Goal: Transaction & Acquisition: Purchase product/service

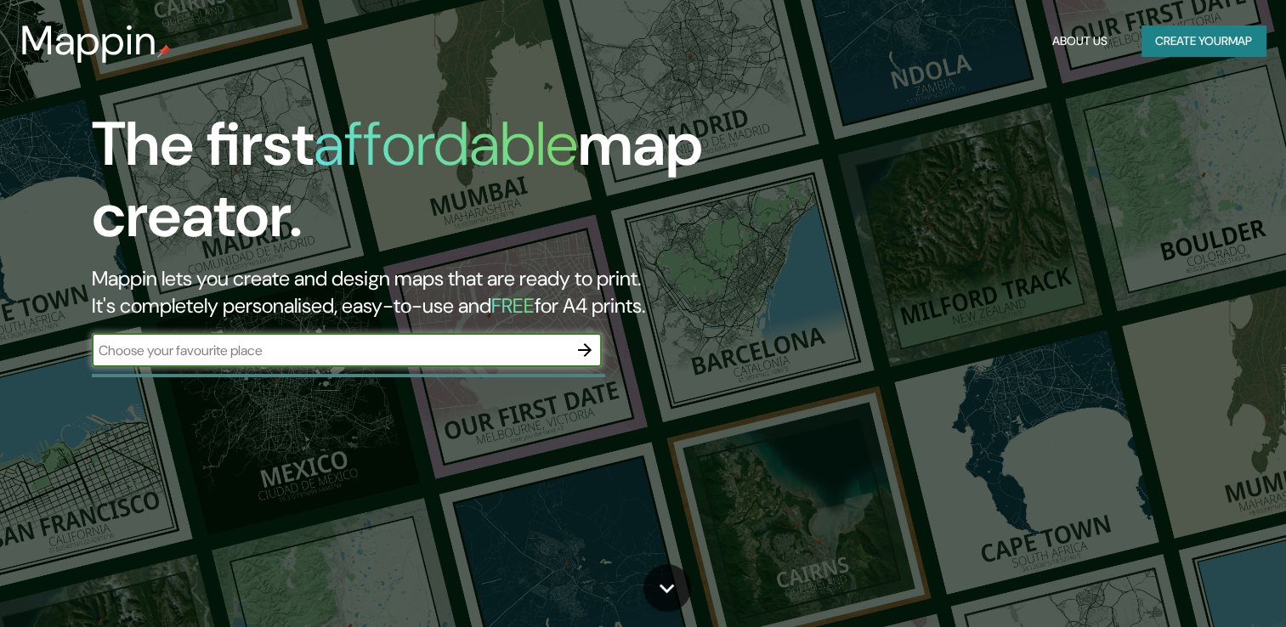
click at [459, 336] on div "​" at bounding box center [347, 350] width 510 height 34
click at [580, 353] on icon "button" at bounding box center [584, 350] width 20 height 20
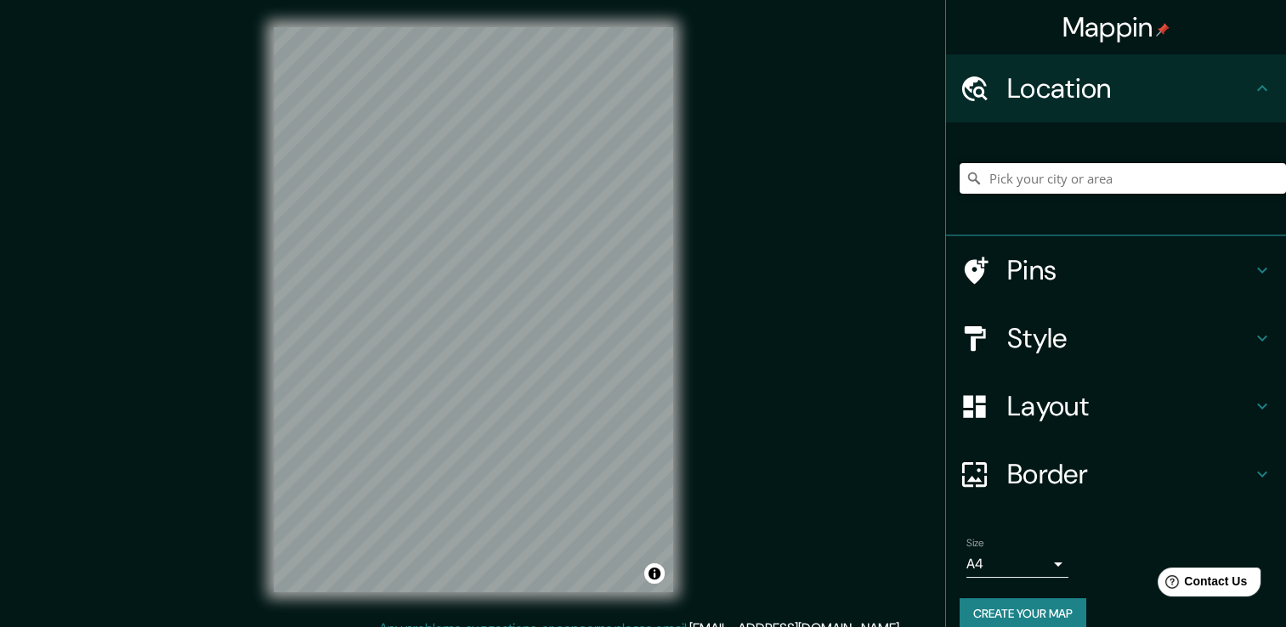
click at [1066, 189] on input "Pick your city or area" at bounding box center [1122, 178] width 326 height 31
click at [1067, 183] on input "Pick your city or area" at bounding box center [1122, 178] width 326 height 31
click at [1073, 172] on input "Pick your city or area" at bounding box center [1122, 178] width 326 height 31
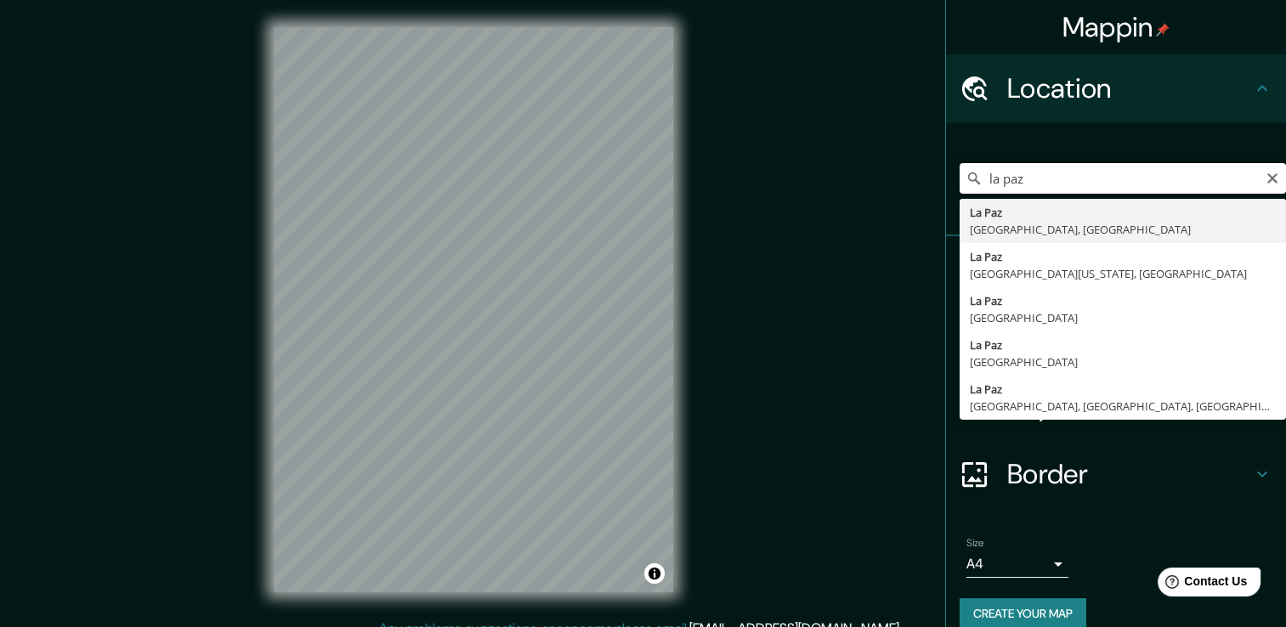
type input "[GEOGRAPHIC_DATA], [GEOGRAPHIC_DATA], [GEOGRAPHIC_DATA]"
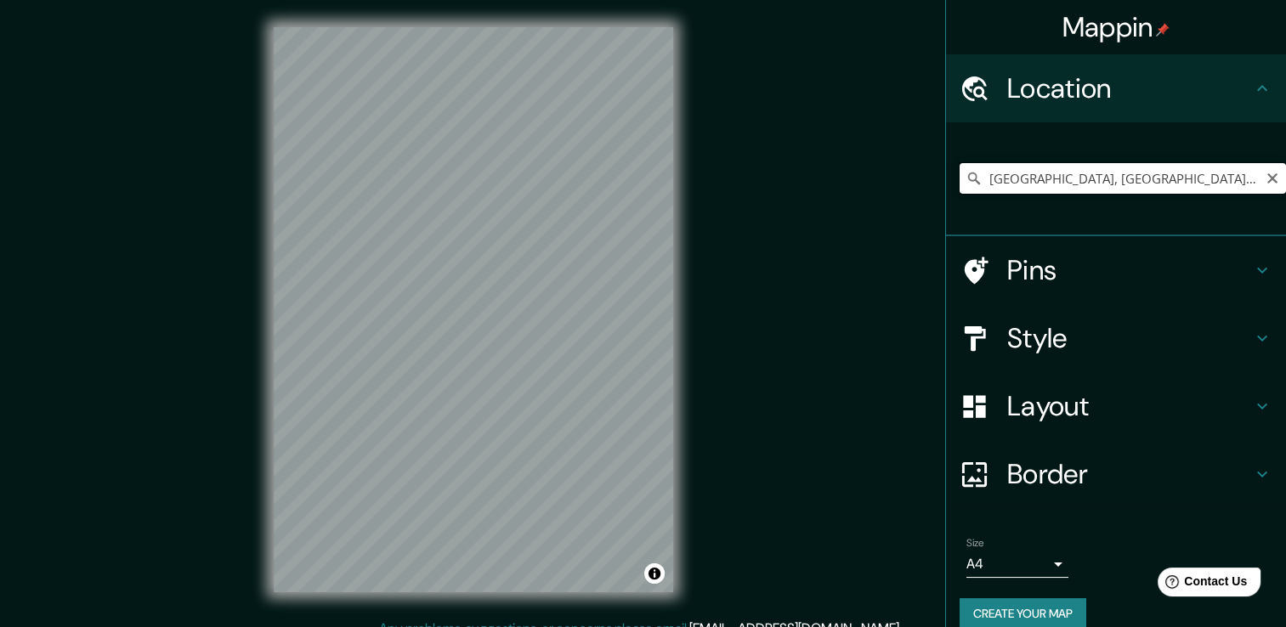
click at [1101, 185] on input "[GEOGRAPHIC_DATA], [GEOGRAPHIC_DATA], [GEOGRAPHIC_DATA]" at bounding box center [1122, 178] width 326 height 31
click at [1265, 177] on icon "Clear" at bounding box center [1272, 179] width 14 height 14
click at [998, 178] on input "Pick your city or area" at bounding box center [1122, 178] width 326 height 31
paste input "[GEOGRAPHIC_DATA]"
click at [1028, 195] on div "[GEOGRAPHIC_DATA]" at bounding box center [1122, 178] width 326 height 85
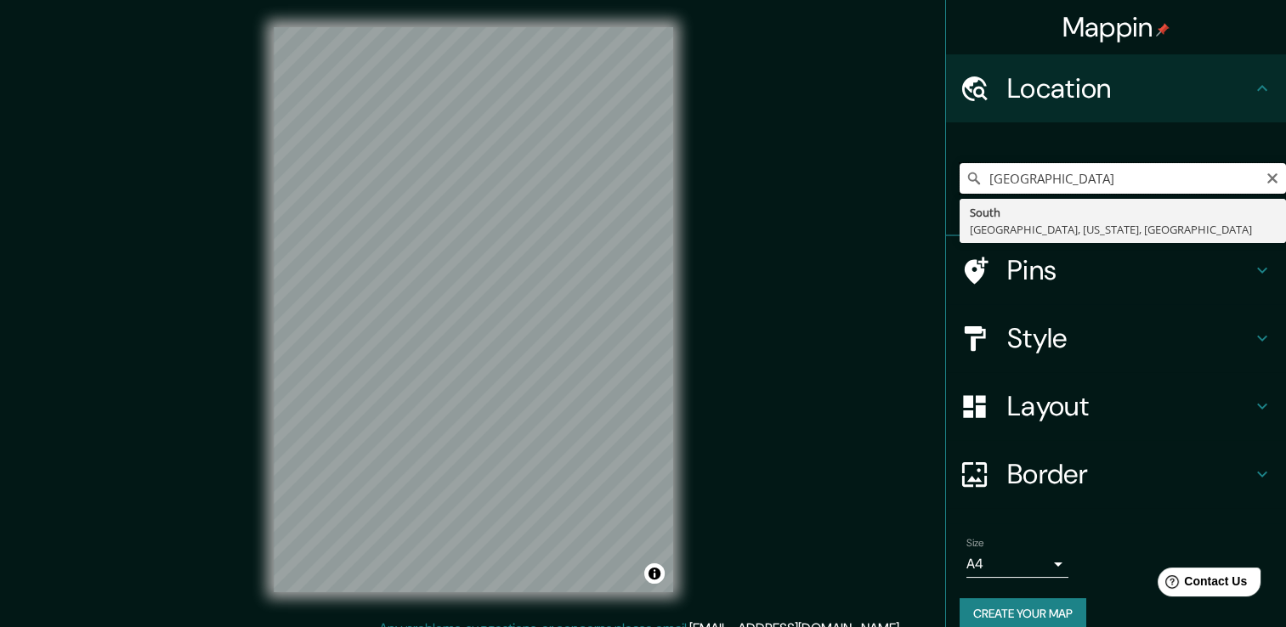
click at [1148, 182] on input "[GEOGRAPHIC_DATA]" at bounding box center [1122, 178] width 326 height 31
type input "South, [GEOGRAPHIC_DATA], [US_STATE], [GEOGRAPHIC_DATA]"
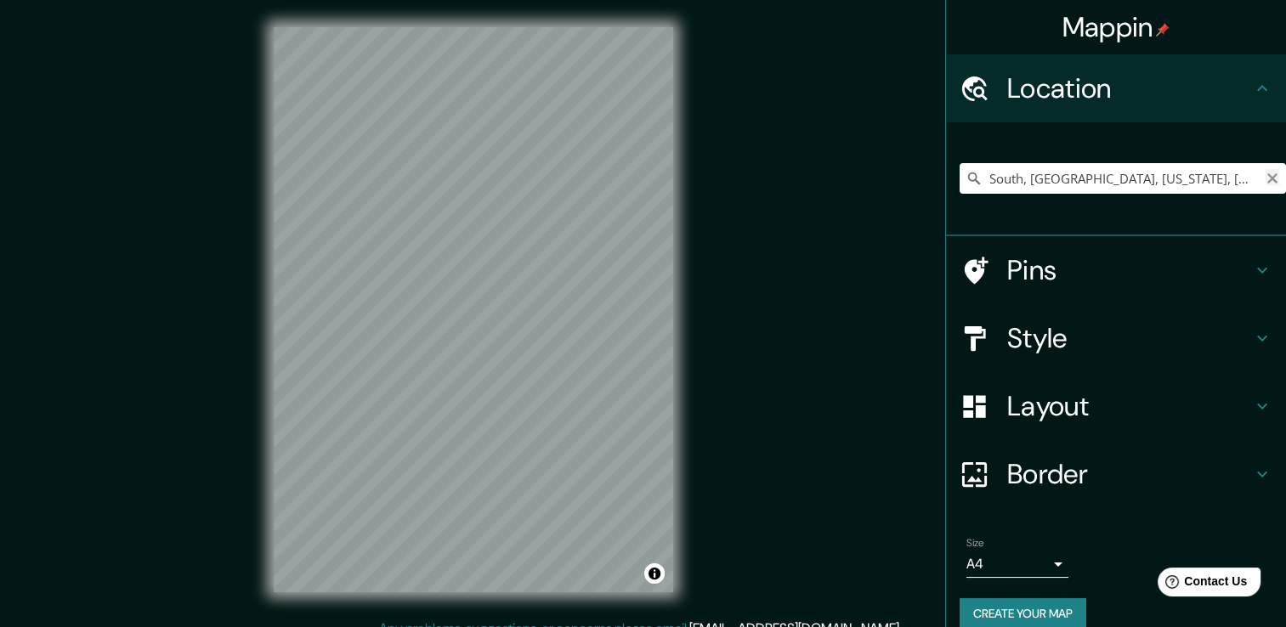
click at [1265, 178] on icon "Clear" at bounding box center [1272, 179] width 14 height 14
click at [1134, 168] on input "Pick your city or area" at bounding box center [1122, 178] width 326 height 31
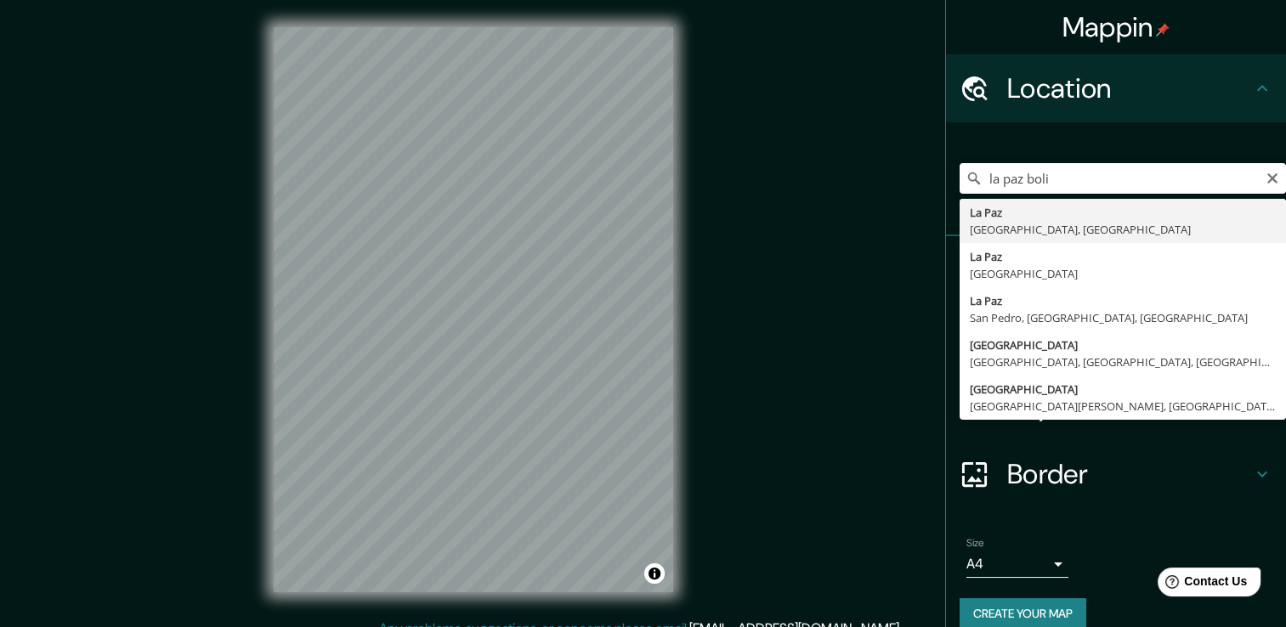
type input "[GEOGRAPHIC_DATA], [GEOGRAPHIC_DATA], [GEOGRAPHIC_DATA]"
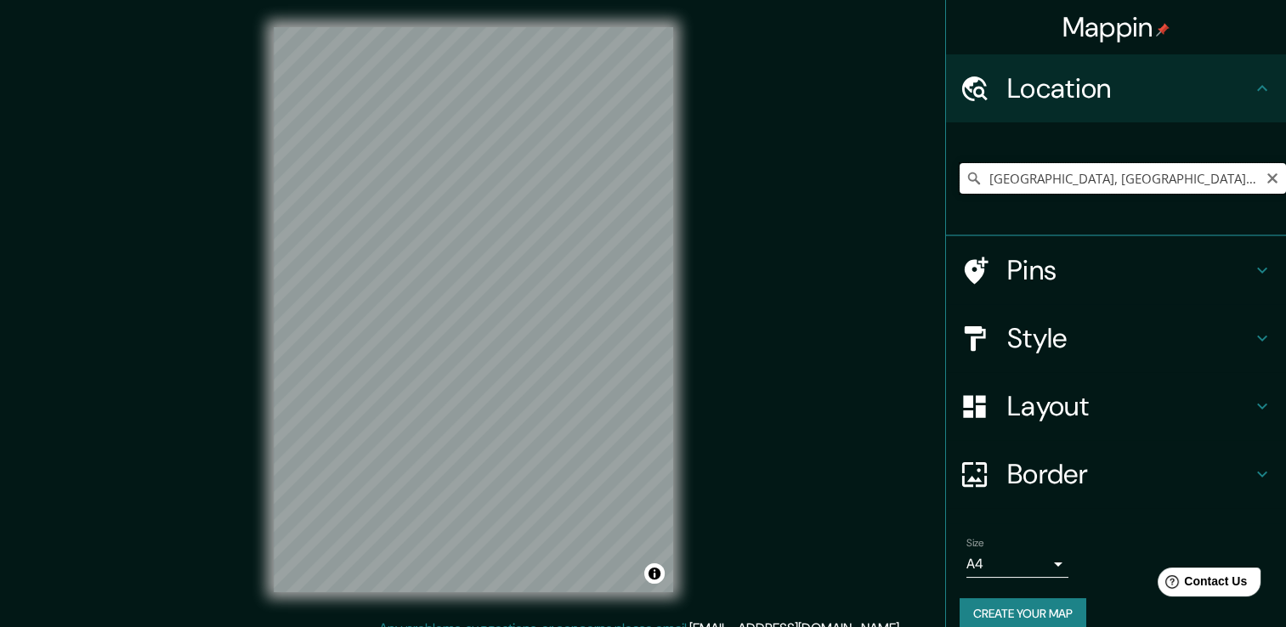
click at [1094, 178] on input "[GEOGRAPHIC_DATA], [GEOGRAPHIC_DATA], [GEOGRAPHIC_DATA]" at bounding box center [1122, 178] width 326 height 31
click at [1269, 186] on input "[GEOGRAPHIC_DATA], [GEOGRAPHIC_DATA], [GEOGRAPHIC_DATA]" at bounding box center [1122, 178] width 326 height 31
drag, startPoint x: 1145, startPoint y: 178, endPoint x: 921, endPoint y: 168, distance: 223.7
click at [841, 142] on div "Mappin Location [GEOGRAPHIC_DATA], [GEOGRAPHIC_DATA], [GEOGRAPHIC_DATA] Pins St…" at bounding box center [643, 323] width 1286 height 646
drag, startPoint x: 1132, startPoint y: 186, endPoint x: 1079, endPoint y: 182, distance: 52.9
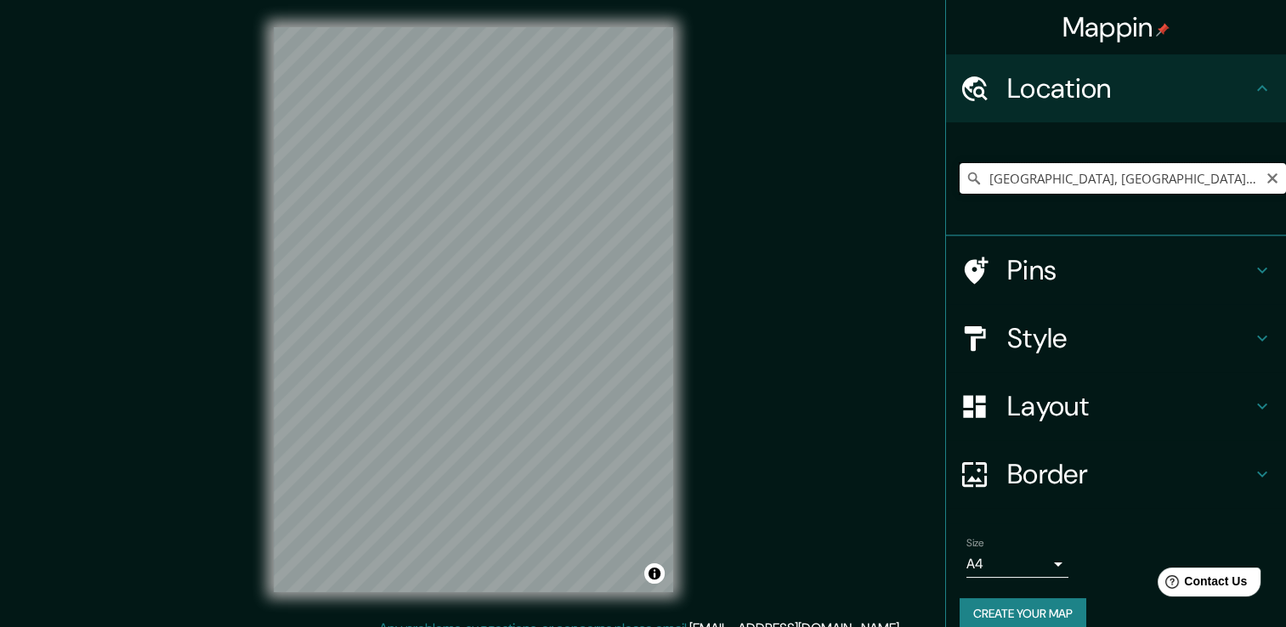
click at [1079, 182] on input "[GEOGRAPHIC_DATA], [GEOGRAPHIC_DATA], [GEOGRAPHIC_DATA], [GEOGRAPHIC_DATA]" at bounding box center [1122, 178] width 326 height 31
type input "[GEOGRAPHIC_DATA], 47780 [GEOGRAPHIC_DATA], [GEOGRAPHIC_DATA], [GEOGRAPHIC_DATA]"
click at [1265, 184] on icon "Clear" at bounding box center [1272, 179] width 14 height 14
click at [1260, 185] on input "[GEOGRAPHIC_DATA], [GEOGRAPHIC_DATA], [GEOGRAPHIC_DATA], [GEOGRAPHIC_DATA]" at bounding box center [1122, 178] width 326 height 31
type input "[GEOGRAPHIC_DATA], [GEOGRAPHIC_DATA], [GEOGRAPHIC_DATA], [GEOGRAPHIC_DATA]"
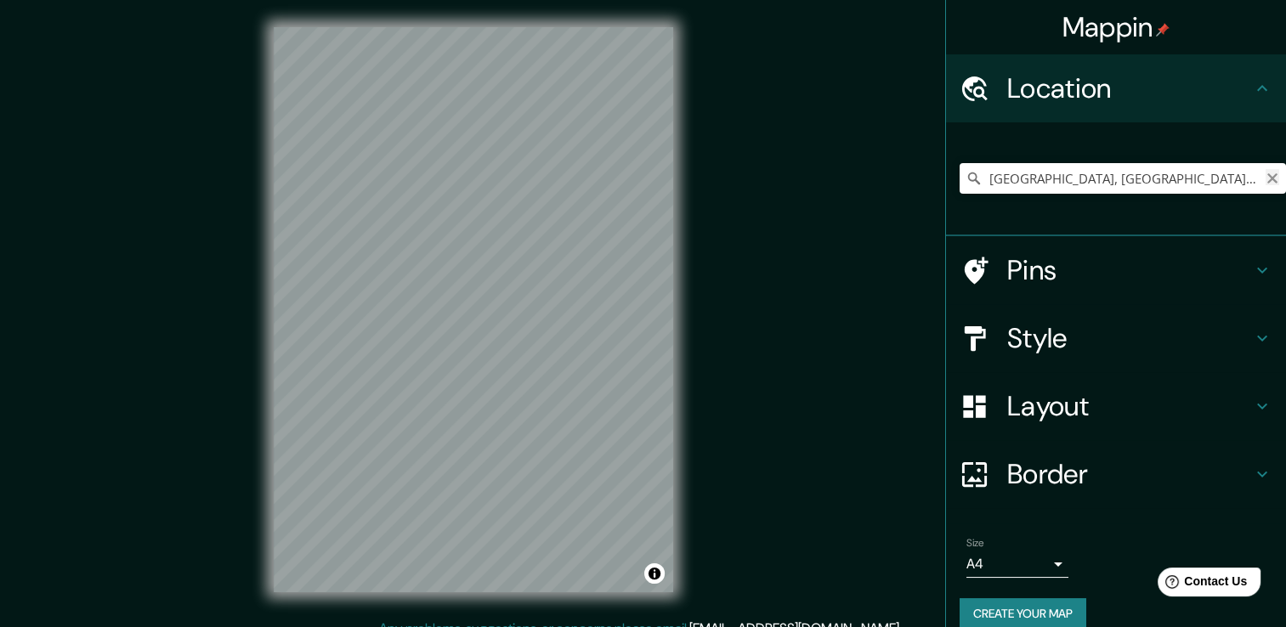
click at [1265, 178] on icon "Clear" at bounding box center [1272, 179] width 14 height 14
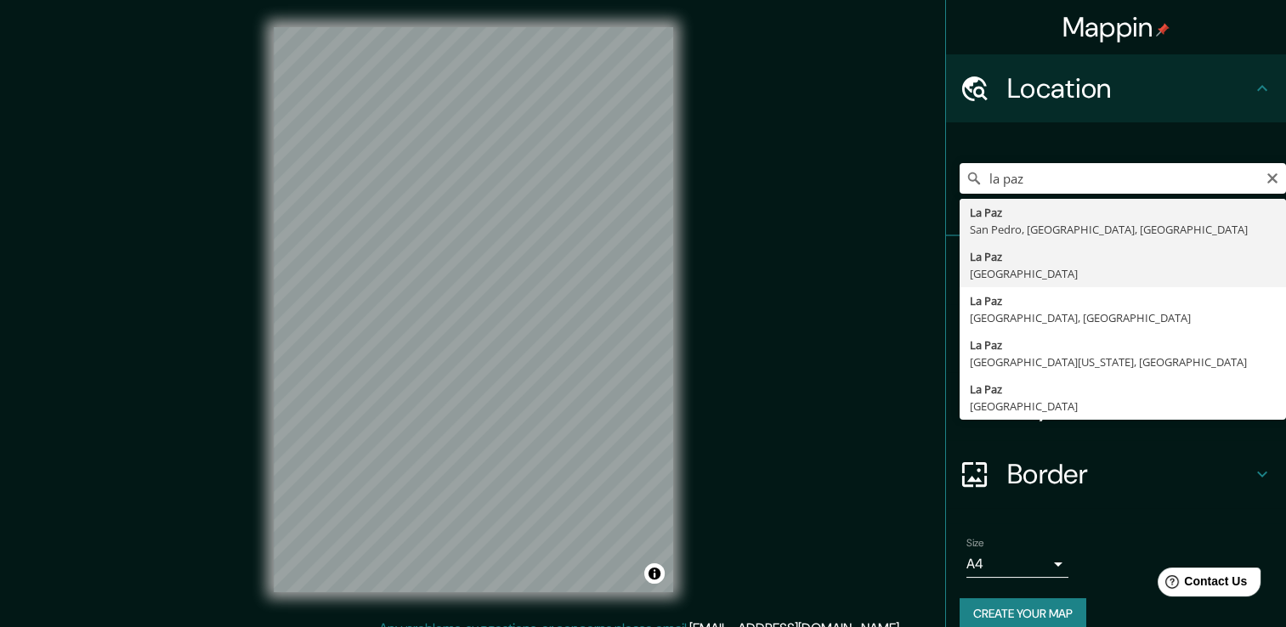
type input "[GEOGRAPHIC_DATA], [GEOGRAPHIC_DATA]"
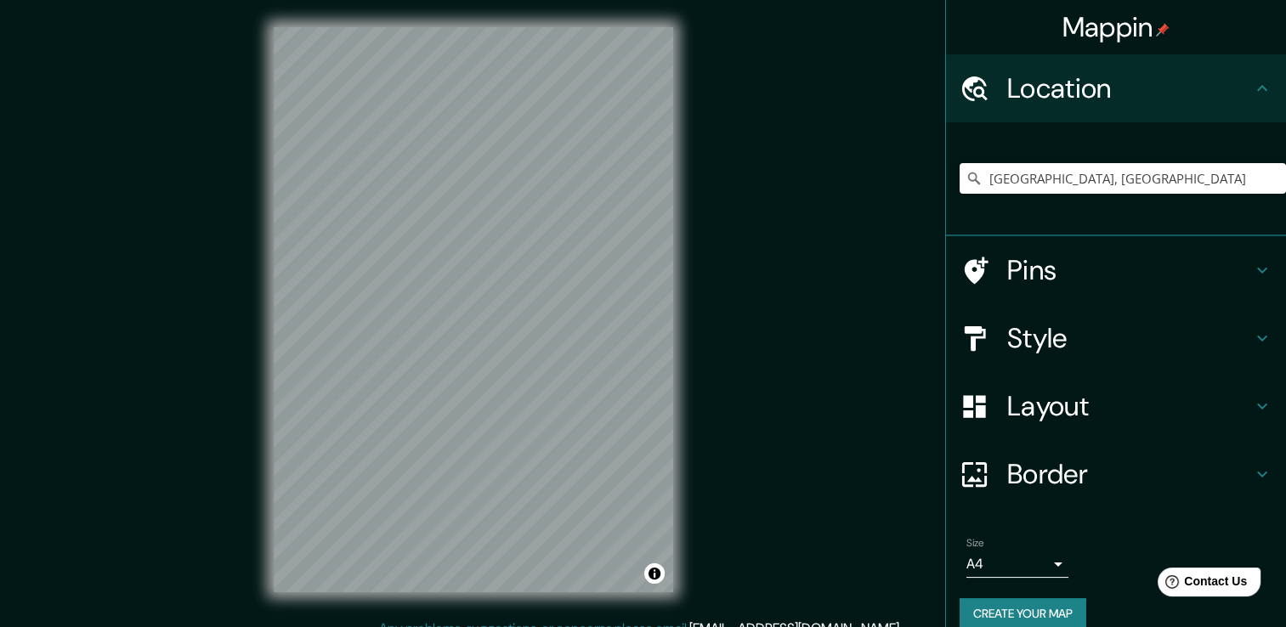
click at [1032, 280] on h4 "Pins" at bounding box center [1129, 270] width 245 height 34
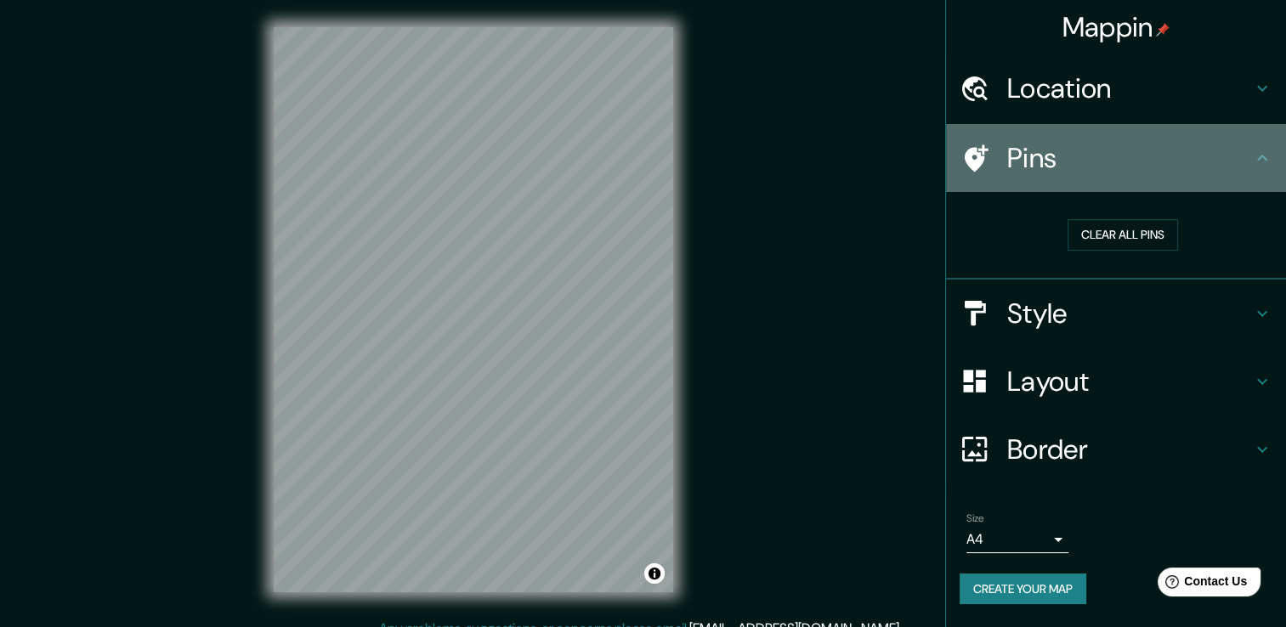
click at [1054, 170] on h4 "Pins" at bounding box center [1129, 158] width 245 height 34
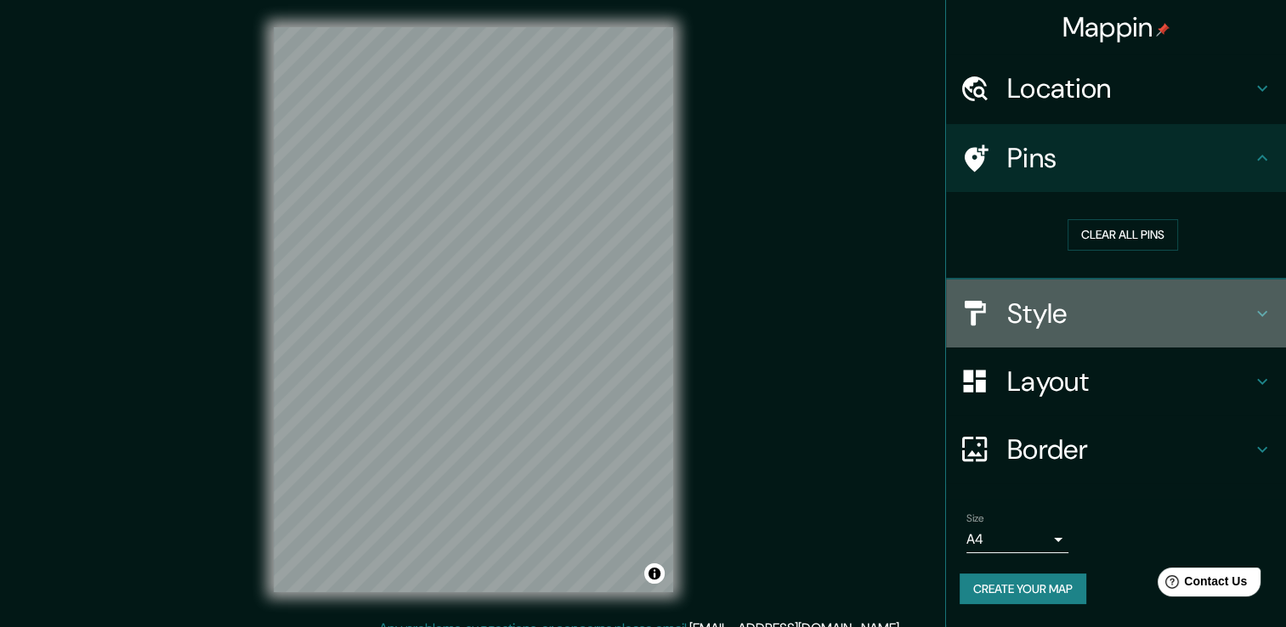
click at [1030, 328] on h4 "Style" at bounding box center [1129, 314] width 245 height 34
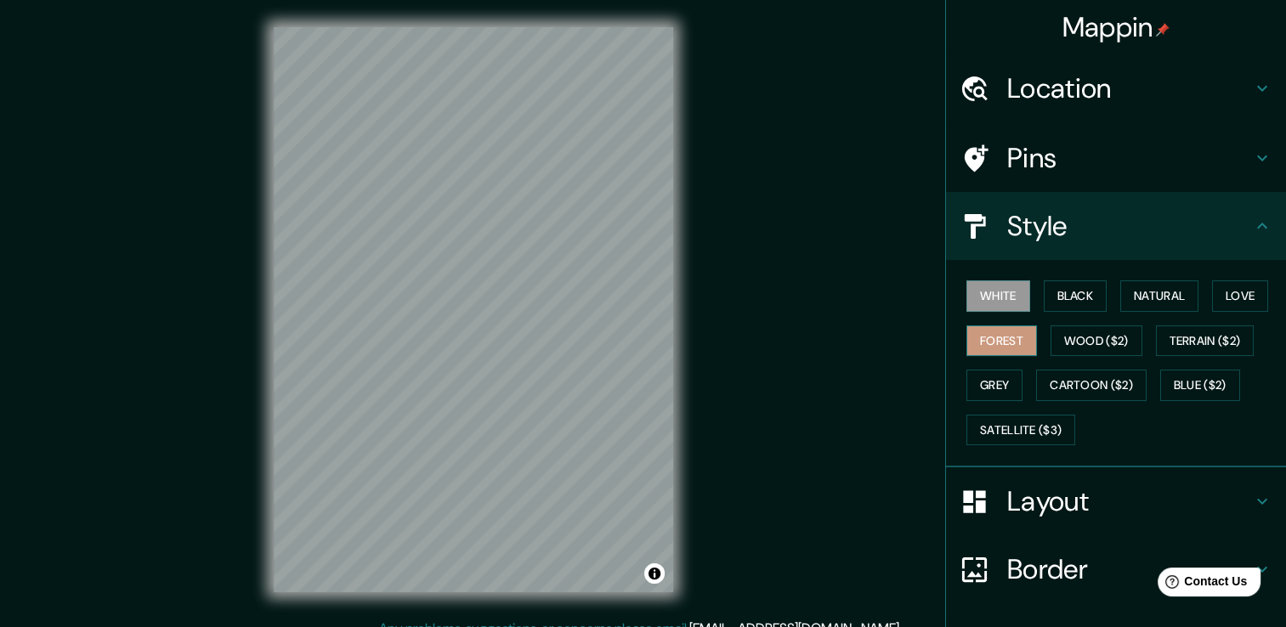
click at [1008, 335] on button "Forest" at bounding box center [1001, 340] width 71 height 31
click at [687, 427] on div "© Mapbox © OpenStreetMap Improve this map" at bounding box center [473, 309] width 454 height 619
click at [248, 272] on div "© Mapbox © OpenStreetMap Improve this map" at bounding box center [473, 309] width 454 height 619
click at [680, 474] on div "© Mapbox © OpenStreetMap Improve this map" at bounding box center [473, 309] width 454 height 619
click at [1054, 344] on button "Wood ($2)" at bounding box center [1096, 340] width 92 height 31
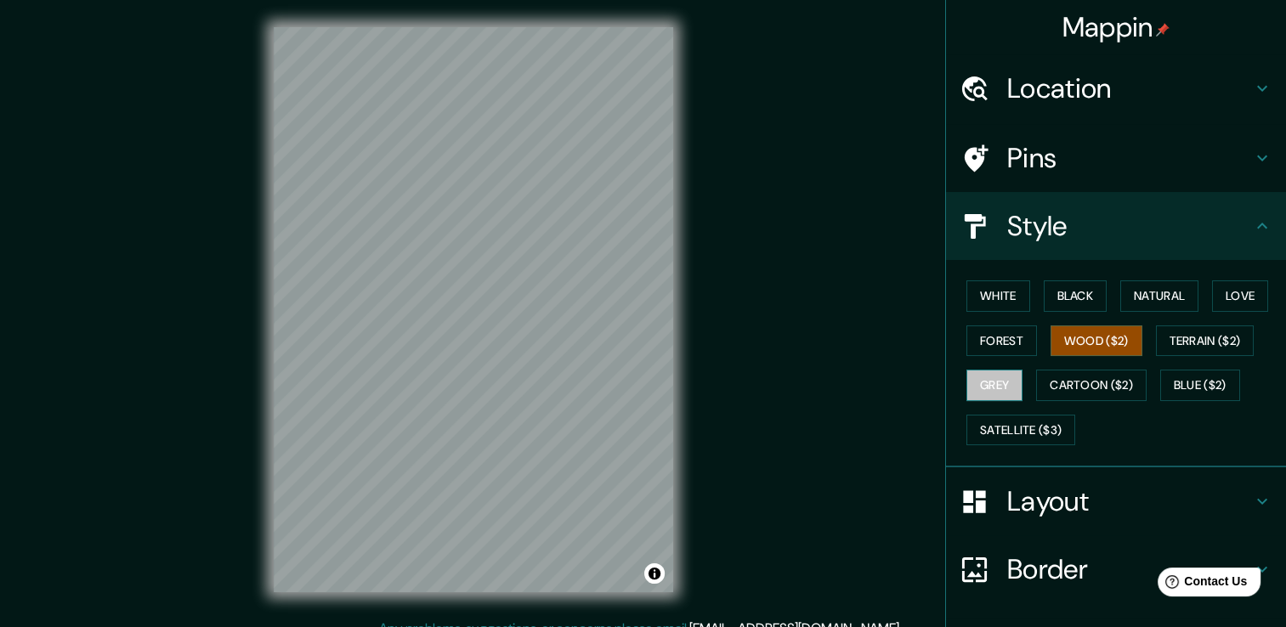
click at [995, 386] on button "Grey" at bounding box center [994, 385] width 56 height 31
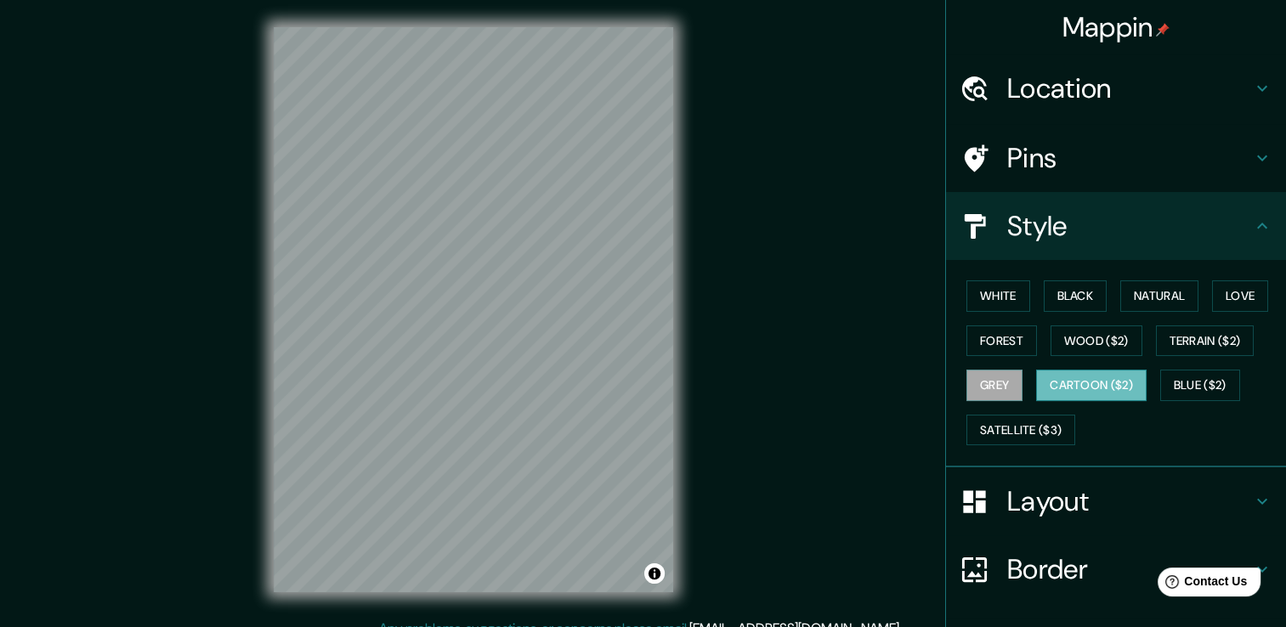
click at [1064, 396] on button "Cartoon ($2)" at bounding box center [1091, 385] width 110 height 31
click at [1028, 420] on button "Satellite ($3)" at bounding box center [1020, 430] width 109 height 31
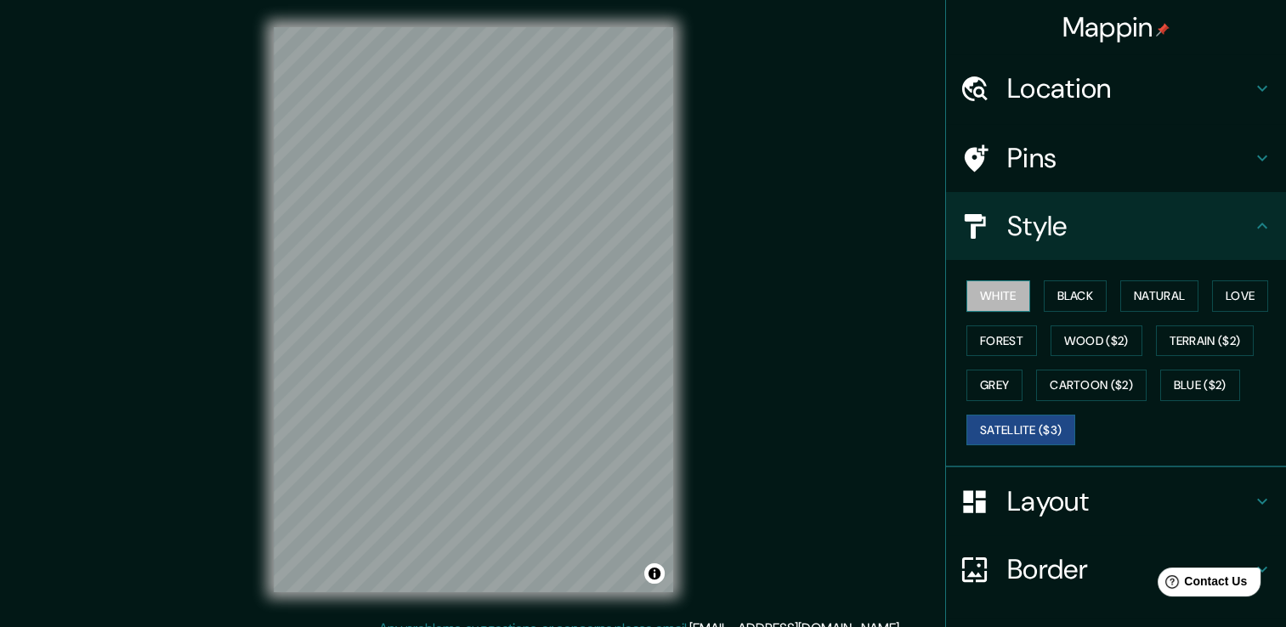
click at [1013, 290] on button "White" at bounding box center [998, 295] width 64 height 31
click at [1065, 301] on button "Black" at bounding box center [1075, 295] width 64 height 31
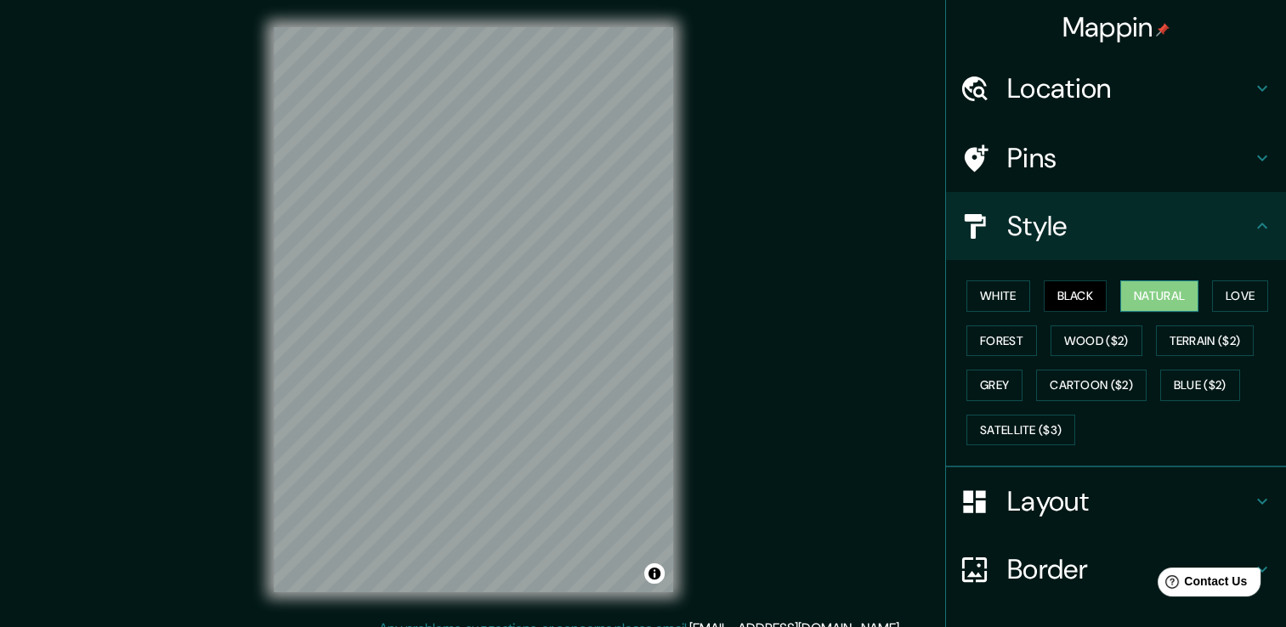
click at [1148, 307] on button "Natural" at bounding box center [1159, 295] width 78 height 31
click at [1006, 335] on button "Forest" at bounding box center [1001, 340] width 71 height 31
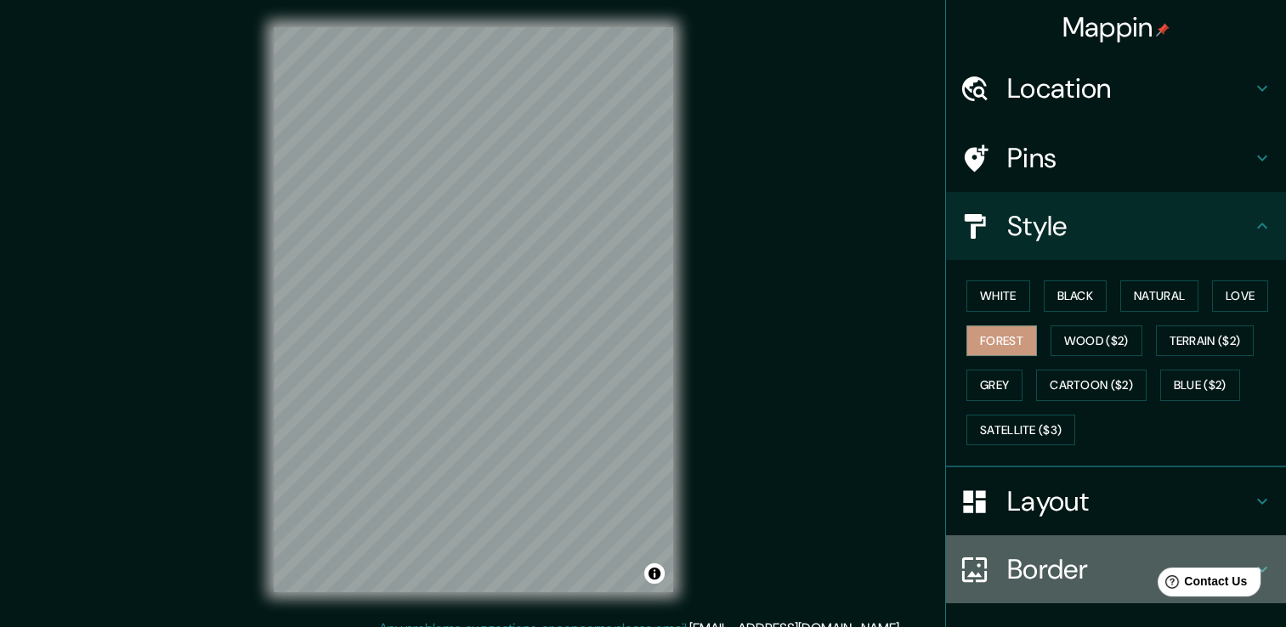
click at [1049, 577] on h4 "Border" at bounding box center [1129, 569] width 245 height 34
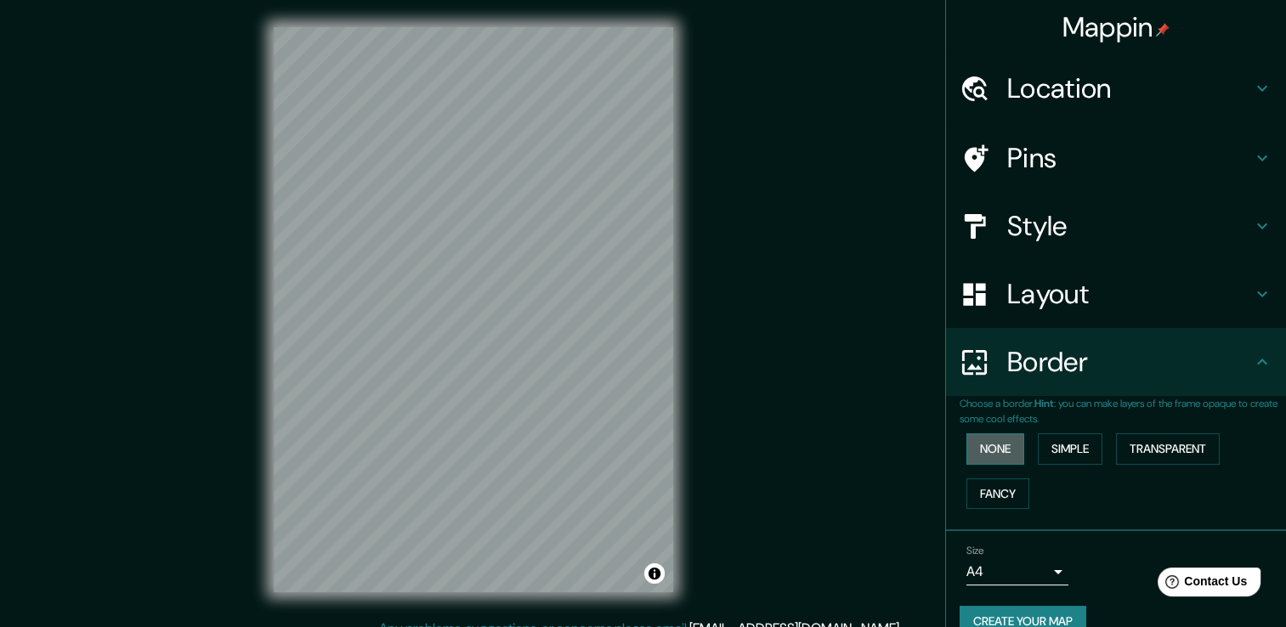
click at [992, 450] on button "None" at bounding box center [995, 448] width 58 height 31
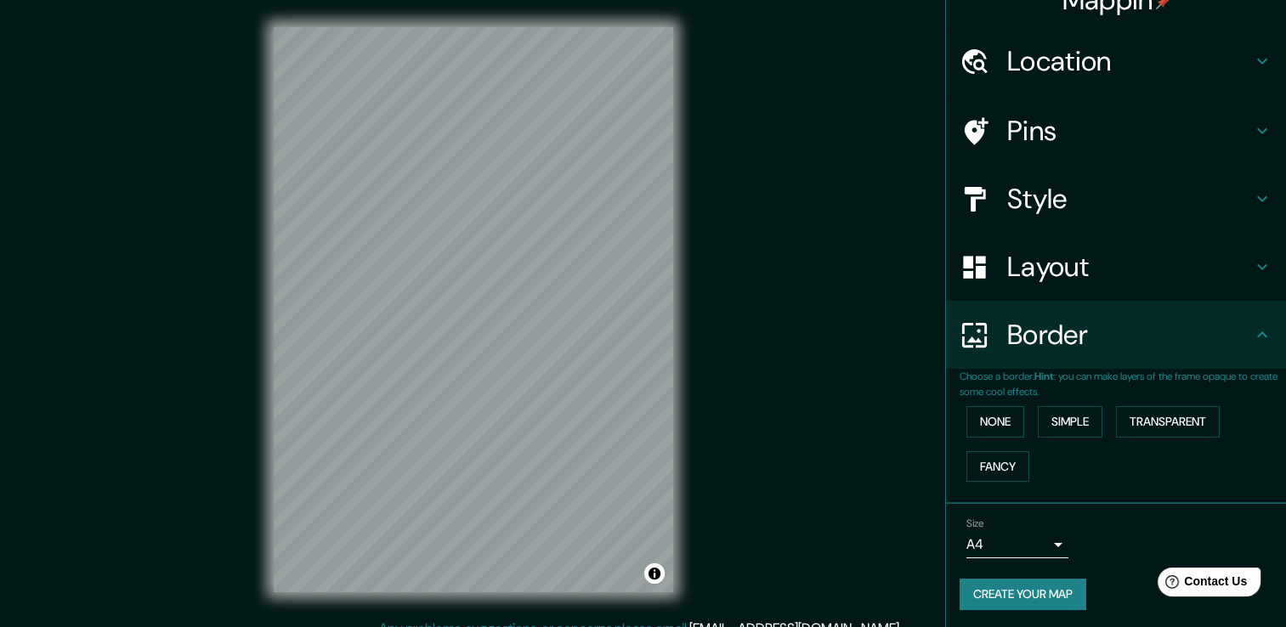
scroll to position [28, 0]
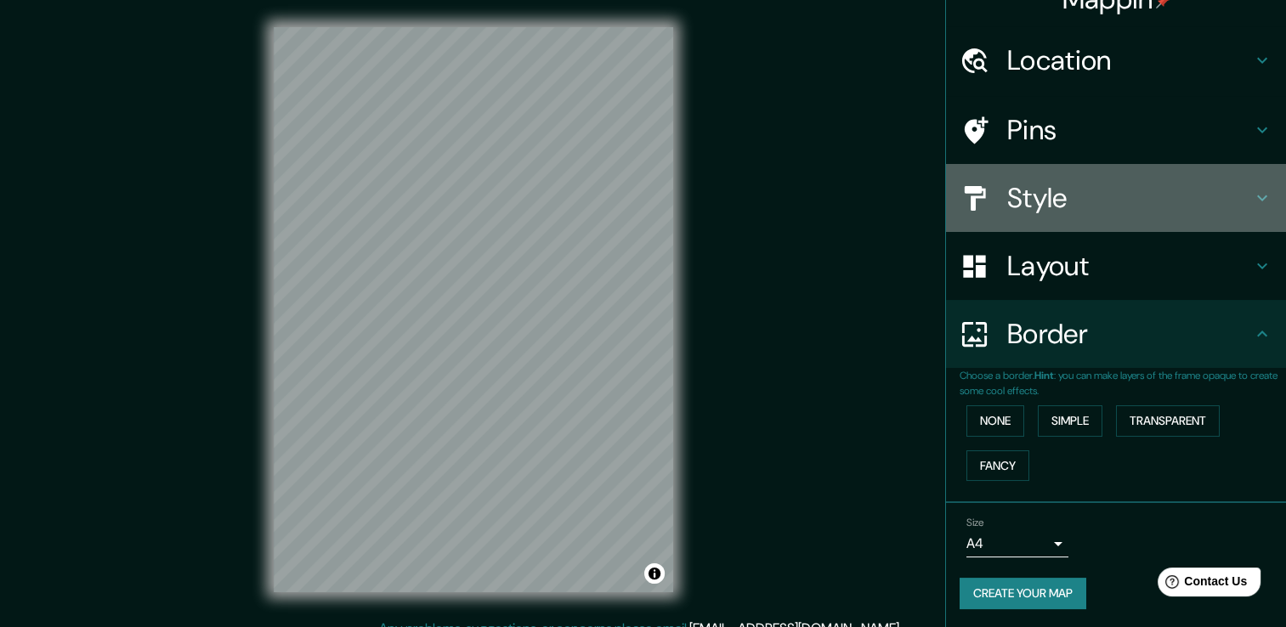
drag, startPoint x: 1097, startPoint y: 162, endPoint x: 1057, endPoint y: 325, distance: 167.1
click at [1089, 224] on div "Style" at bounding box center [1116, 198] width 340 height 68
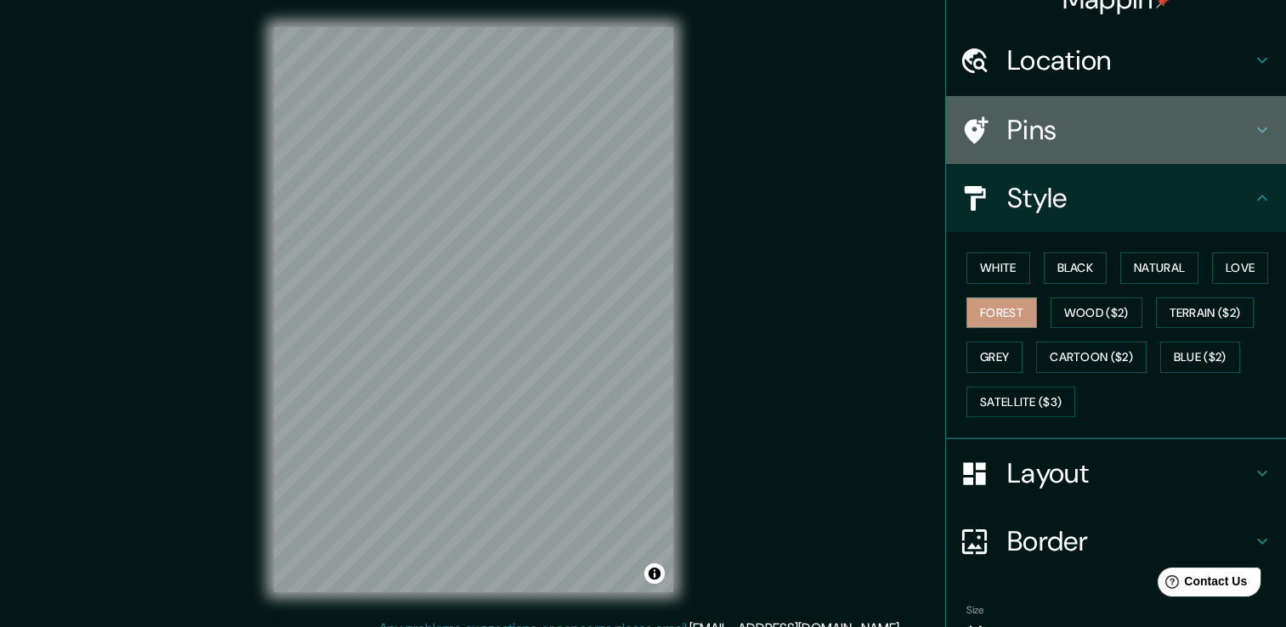
drag, startPoint x: 1075, startPoint y: 105, endPoint x: 1071, endPoint y: 118, distance: 14.2
click at [1074, 105] on div "Pins" at bounding box center [1116, 130] width 340 height 68
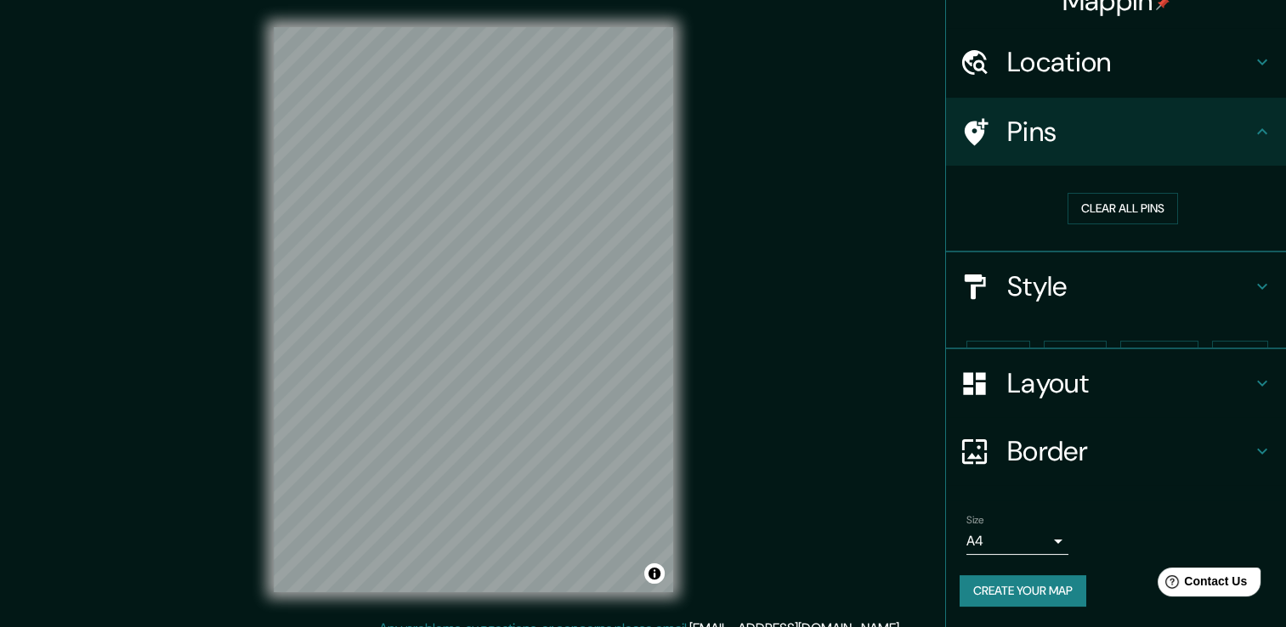
scroll to position [0, 0]
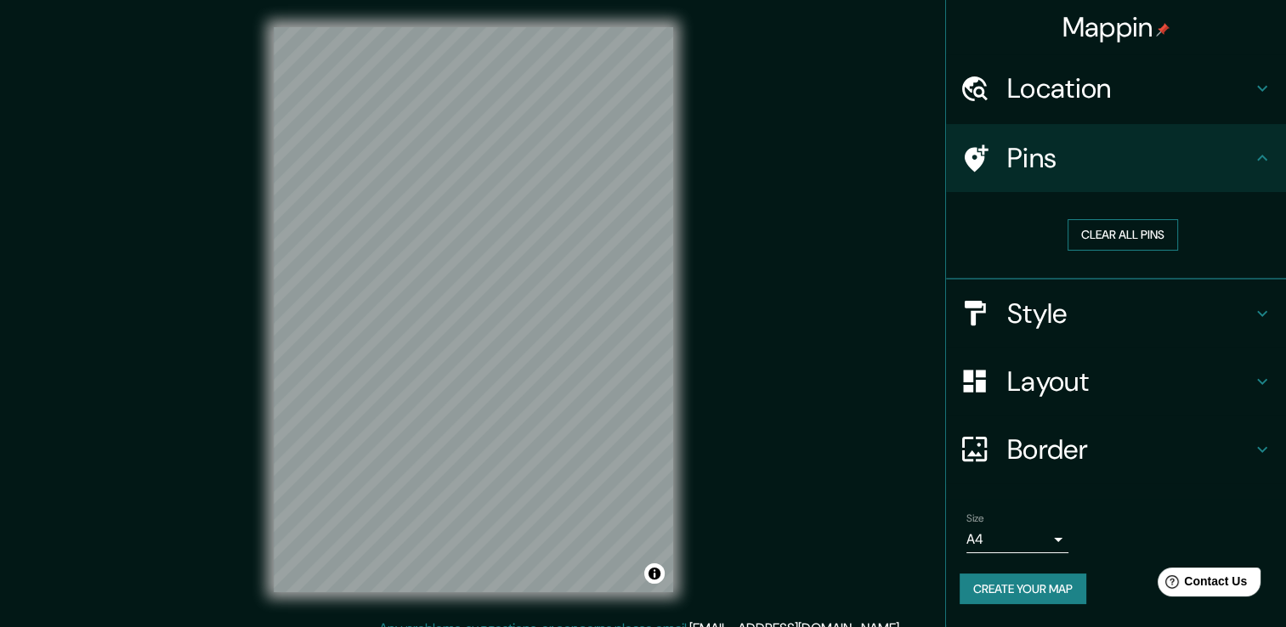
click at [1090, 234] on button "Clear all pins" at bounding box center [1122, 234] width 110 height 31
click at [484, 270] on div at bounding box center [487, 271] width 14 height 14
click at [1084, 325] on h4 "Style" at bounding box center [1129, 314] width 245 height 34
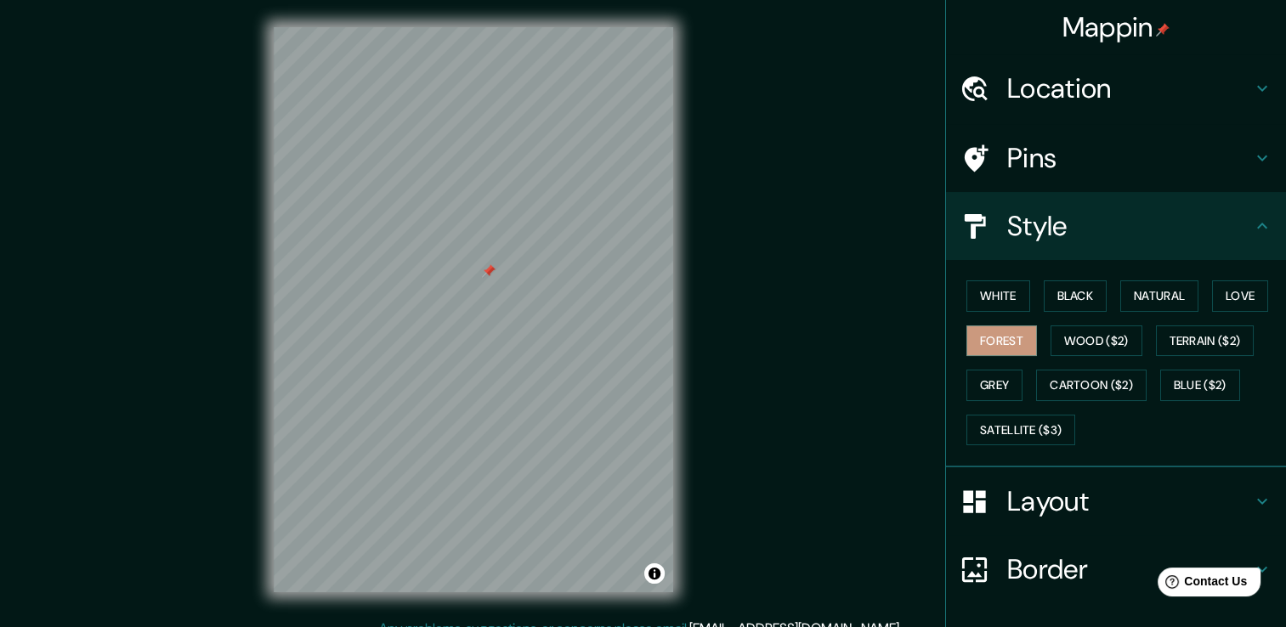
click at [1063, 93] on h4 "Location" at bounding box center [1129, 88] width 245 height 34
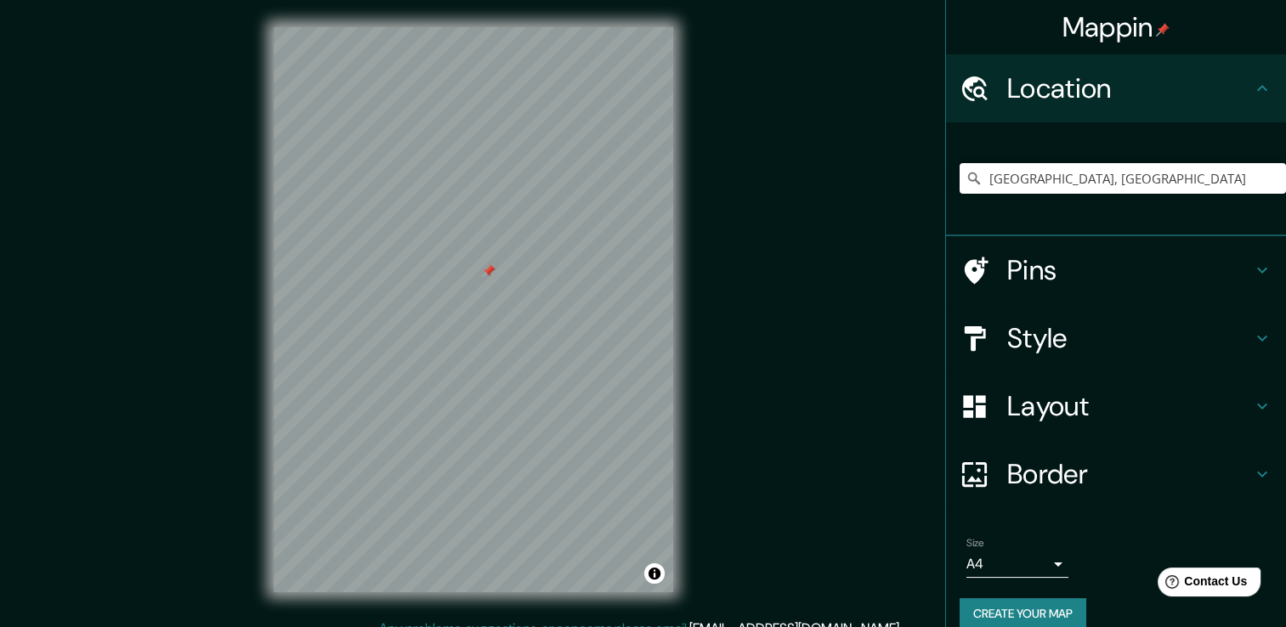
click at [1057, 281] on h4 "Pins" at bounding box center [1129, 270] width 245 height 34
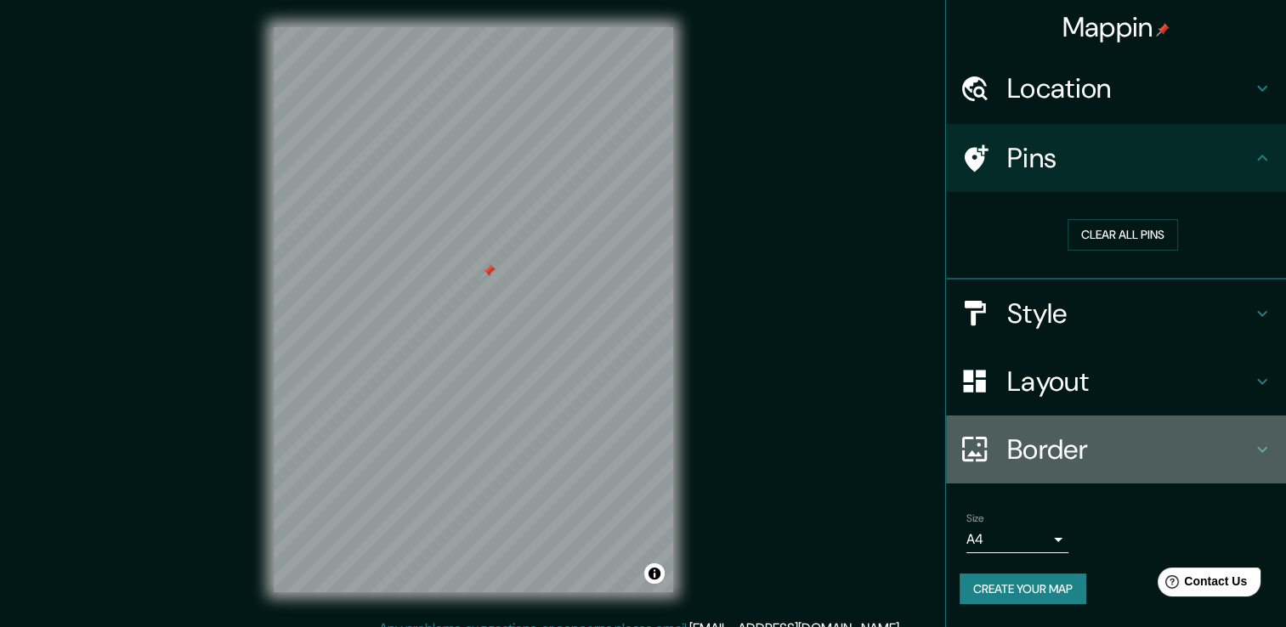
click at [1070, 453] on h4 "Border" at bounding box center [1129, 450] width 245 height 34
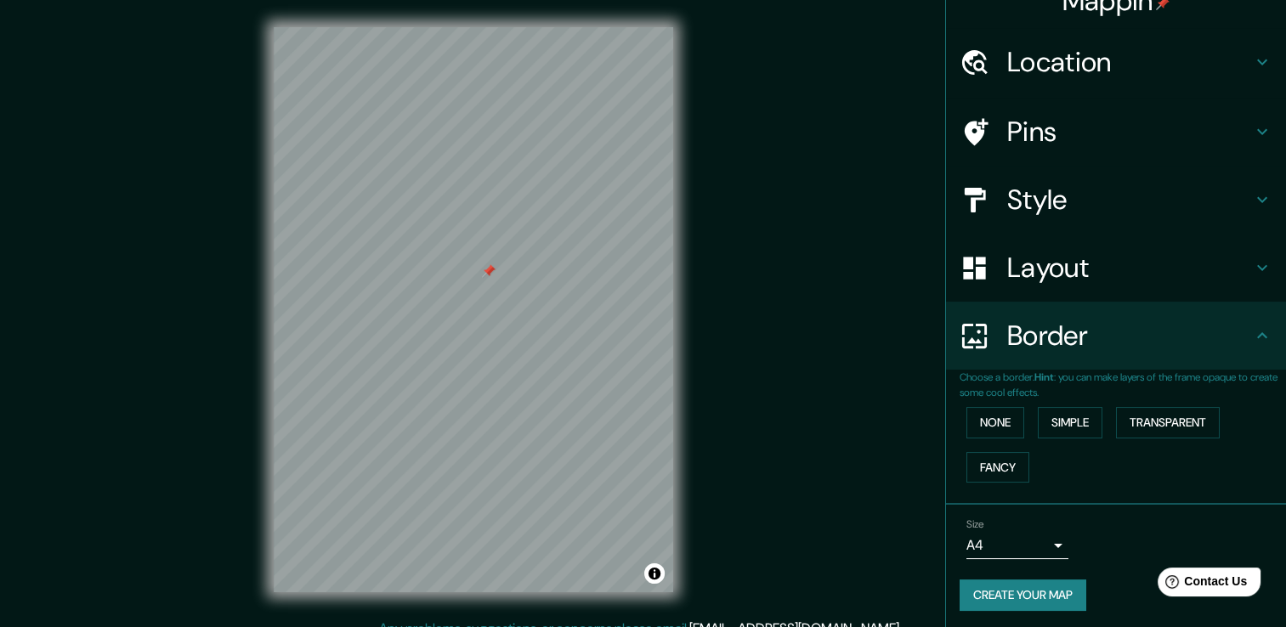
scroll to position [28, 0]
click at [987, 466] on button "Fancy" at bounding box center [997, 465] width 63 height 31
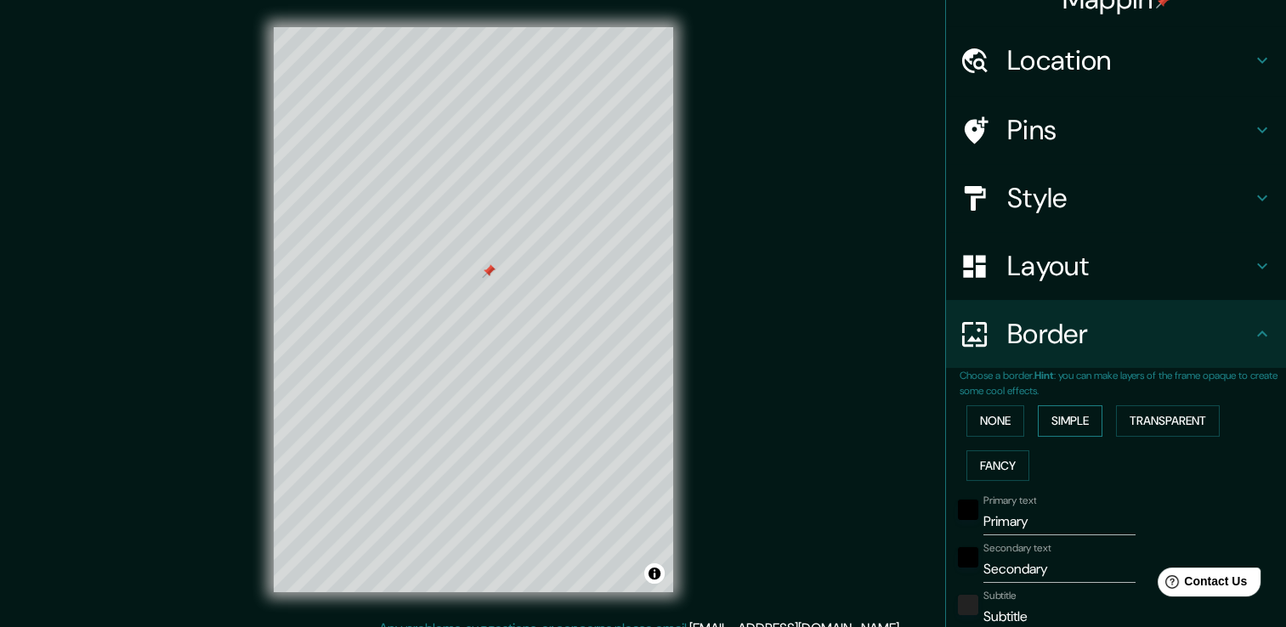
click at [1081, 425] on button "Simple" at bounding box center [1070, 420] width 65 height 31
click at [1132, 426] on button "Transparent" at bounding box center [1168, 420] width 104 height 31
click at [1003, 423] on button "None" at bounding box center [995, 420] width 58 height 31
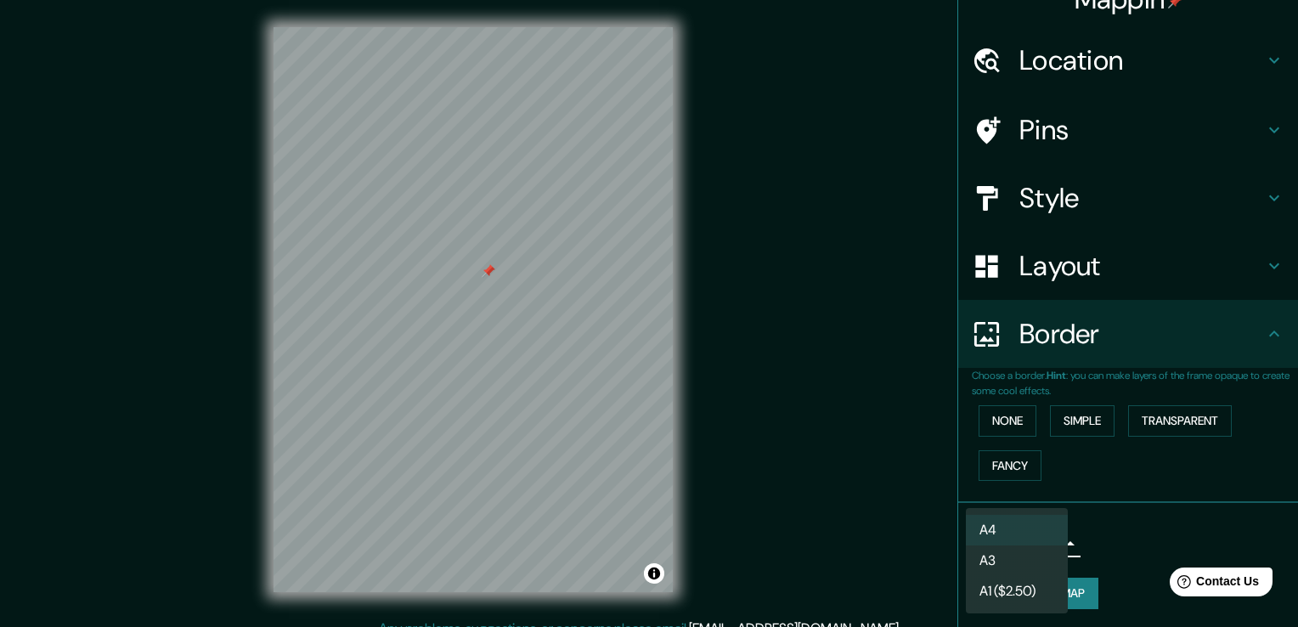
click at [1039, 542] on body "Mappin Location [GEOGRAPHIC_DATA], [GEOGRAPHIC_DATA] Pins Style Layout Border C…" at bounding box center [649, 313] width 1298 height 627
click at [1118, 543] on div at bounding box center [649, 313] width 1298 height 627
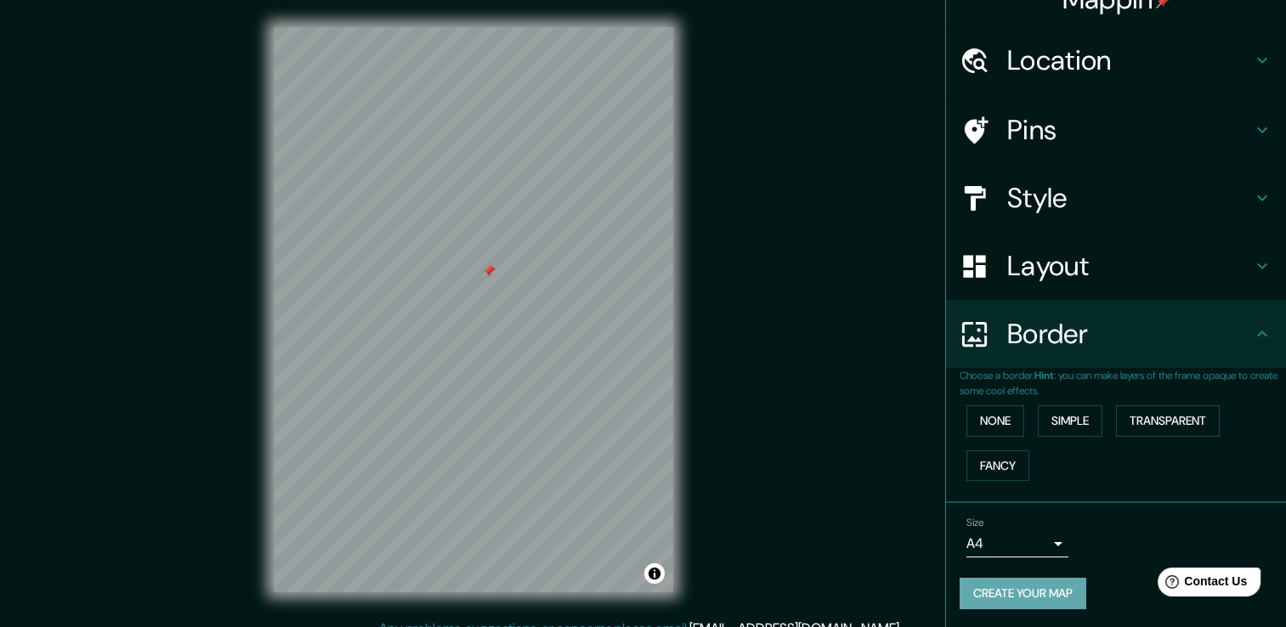
click at [1014, 587] on button "Create your map" at bounding box center [1022, 593] width 127 height 31
click at [1023, 590] on div "Create your map" at bounding box center [1115, 593] width 313 height 31
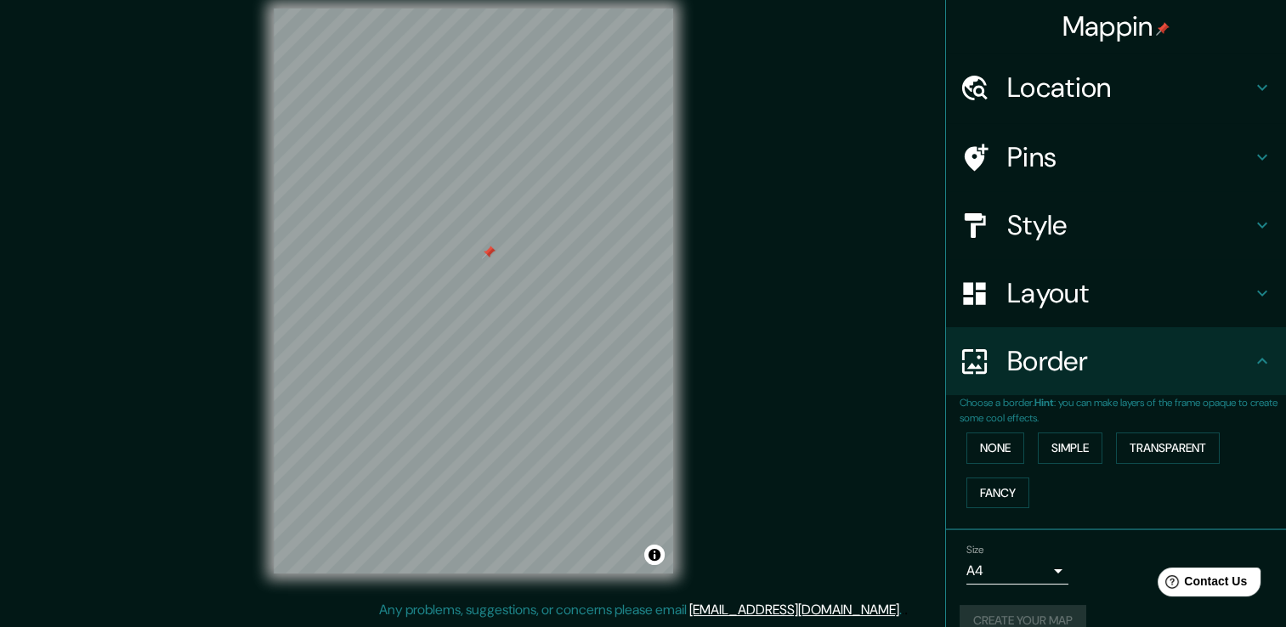
scroll to position [0, 0]
click at [975, 608] on button "Create your map" at bounding box center [1022, 621] width 127 height 31
click at [483, 280] on div at bounding box center [481, 287] width 14 height 14
click at [486, 286] on div at bounding box center [493, 281] width 14 height 14
click at [483, 285] on div at bounding box center [487, 280] width 14 height 14
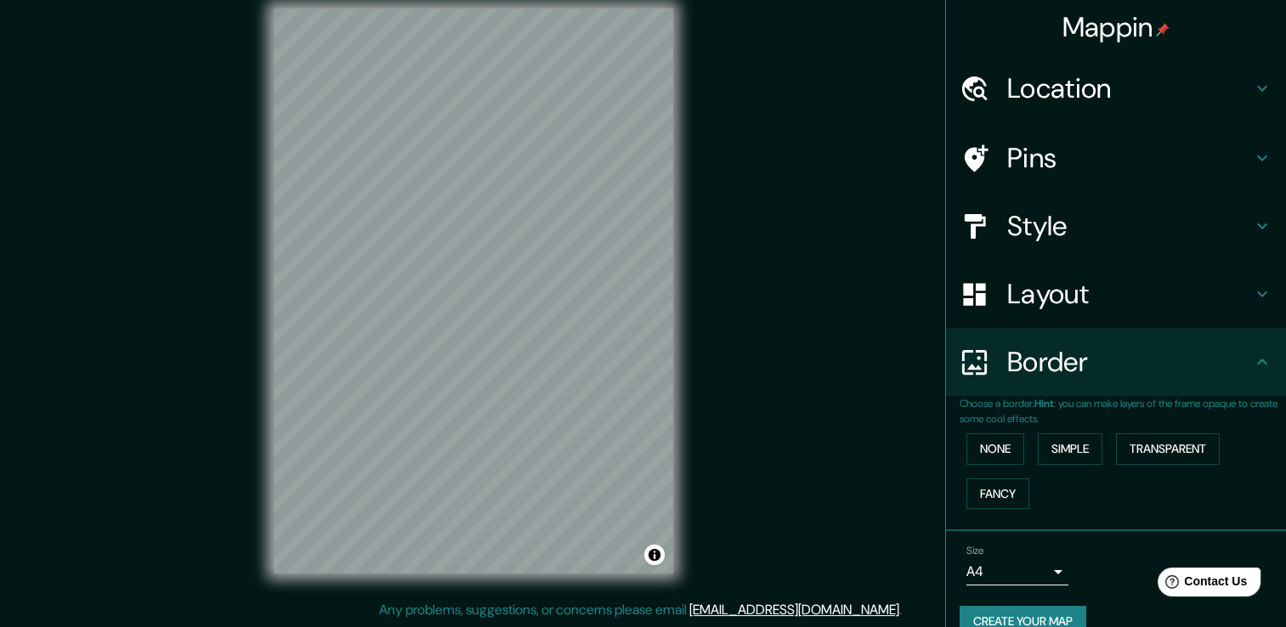
click at [1024, 239] on h4 "Style" at bounding box center [1129, 226] width 245 height 34
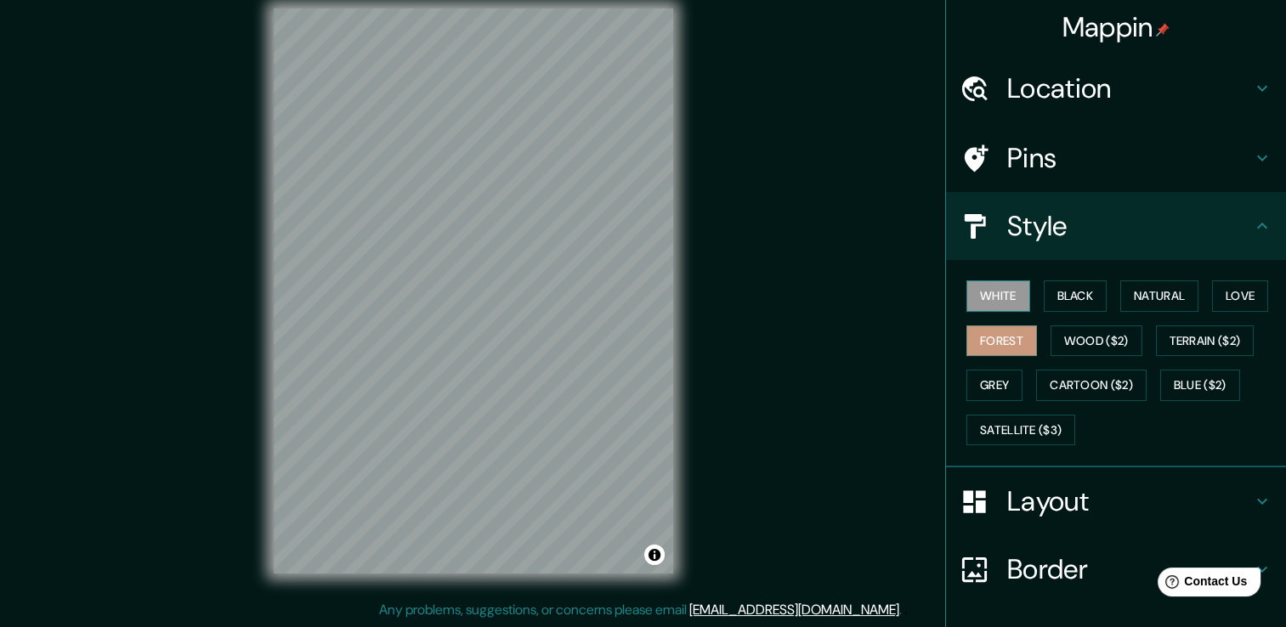
drag, startPoint x: 987, startPoint y: 300, endPoint x: 996, endPoint y: 296, distance: 10.3
click at [986, 300] on button "White" at bounding box center [998, 295] width 64 height 31
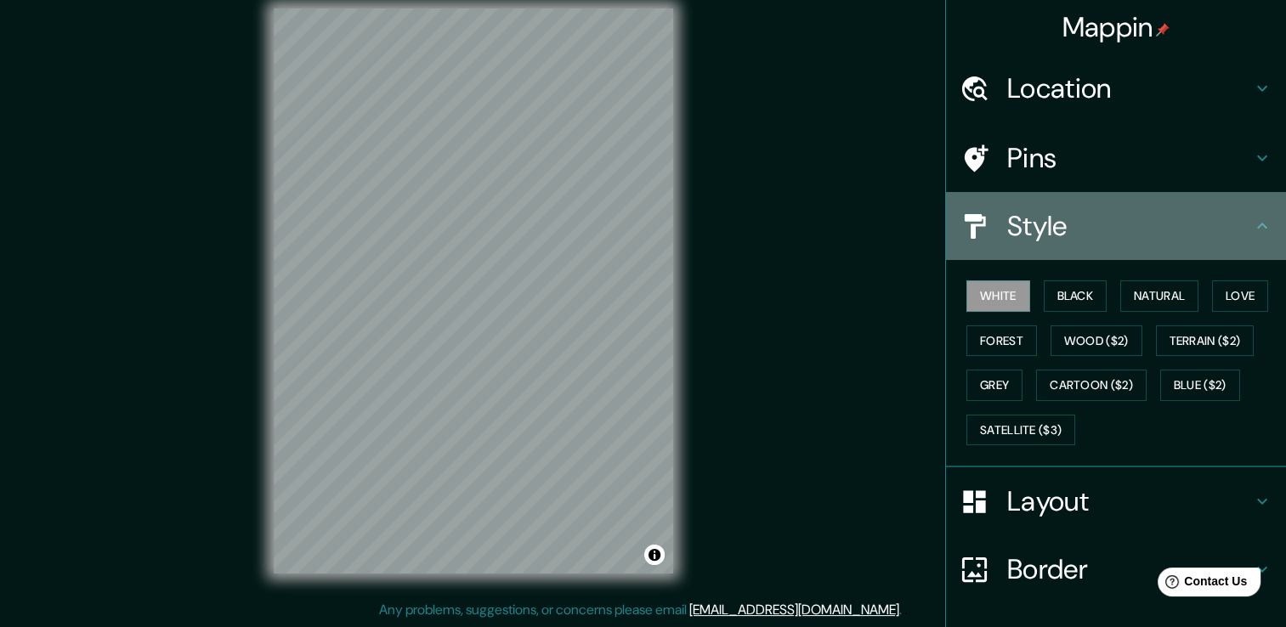
drag, startPoint x: 1037, startPoint y: 244, endPoint x: 1055, endPoint y: 262, distance: 25.8
click at [1038, 244] on div "Style" at bounding box center [1116, 226] width 340 height 68
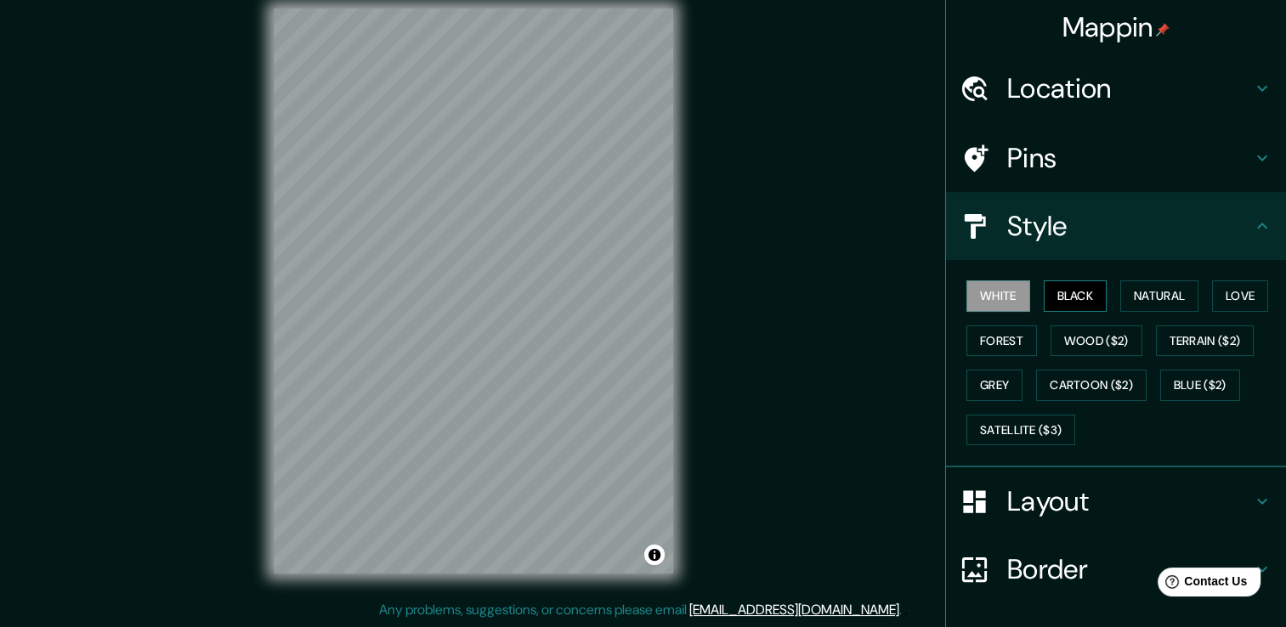
click at [1073, 297] on button "Black" at bounding box center [1075, 295] width 64 height 31
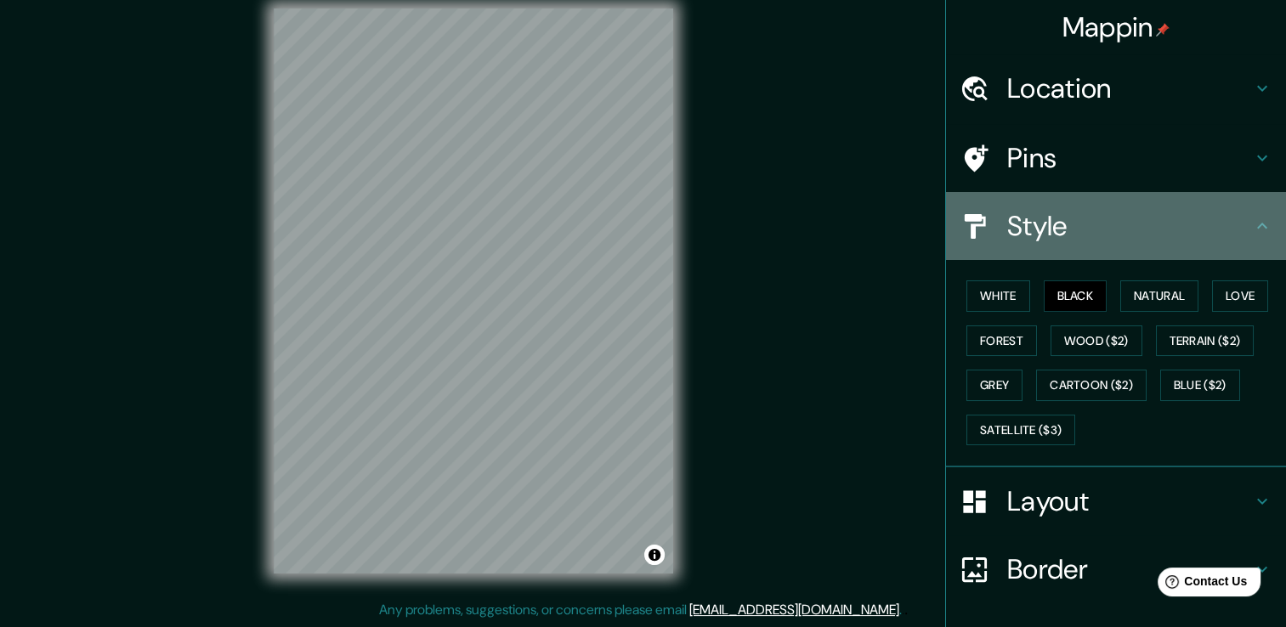
drag, startPoint x: 1084, startPoint y: 243, endPoint x: 1115, endPoint y: 258, distance: 34.2
click at [1088, 245] on div "Style" at bounding box center [1116, 226] width 340 height 68
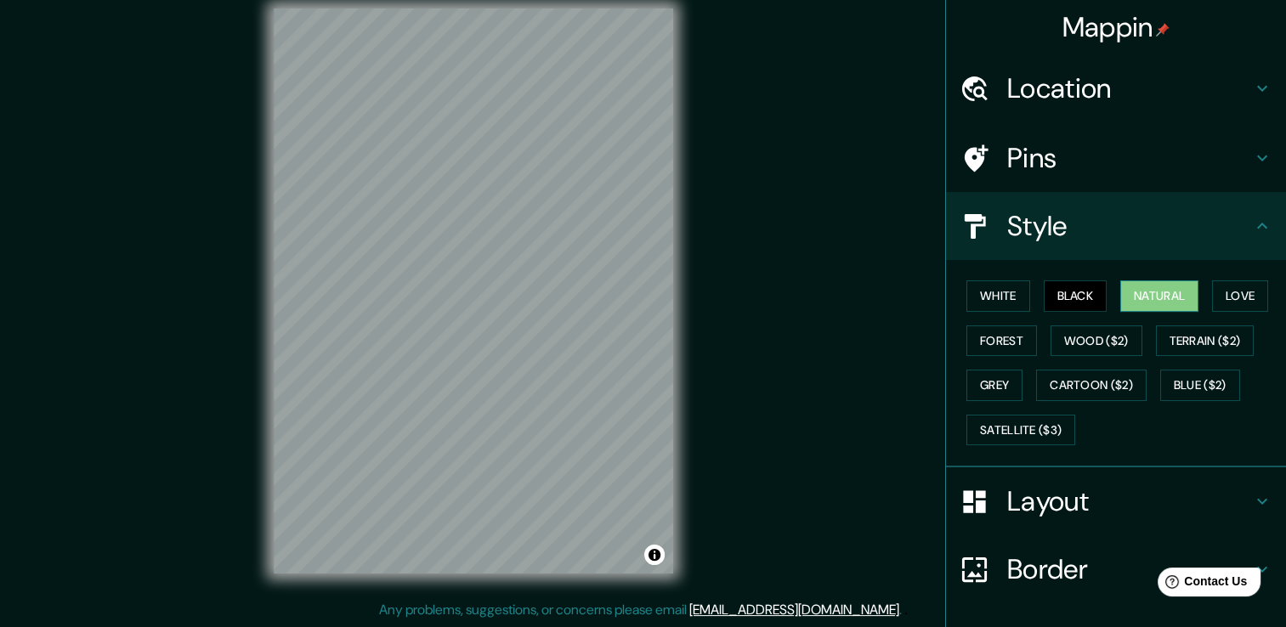
click at [1135, 291] on button "Natural" at bounding box center [1159, 295] width 78 height 31
click at [1144, 251] on div "Style" at bounding box center [1116, 226] width 340 height 68
drag, startPoint x: 1224, startPoint y: 292, endPoint x: 1214, endPoint y: 277, distance: 18.4
click at [1225, 293] on button "Love" at bounding box center [1240, 295] width 56 height 31
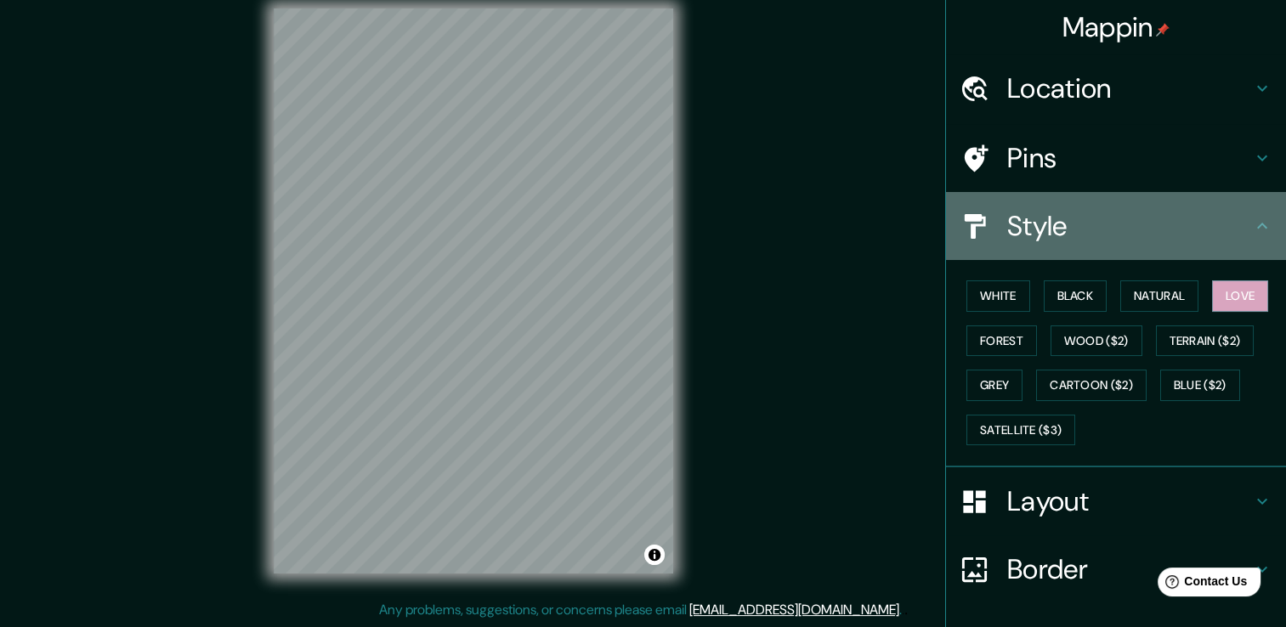
click at [1142, 238] on h4 "Style" at bounding box center [1129, 226] width 245 height 34
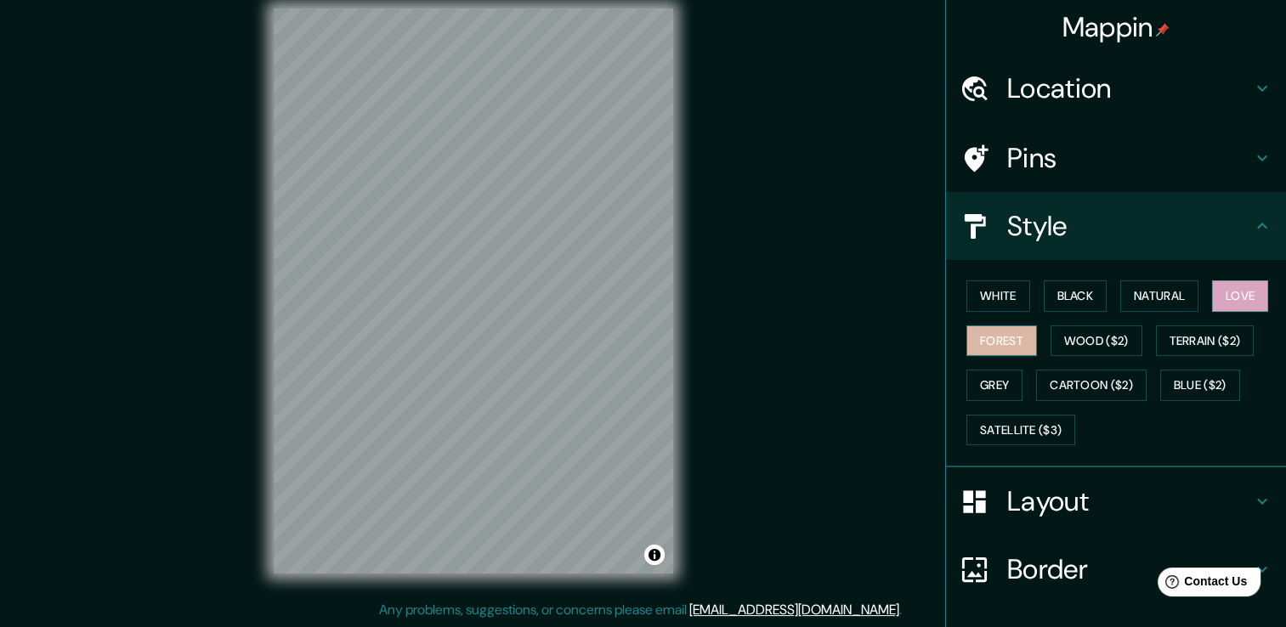
click at [981, 342] on button "Forest" at bounding box center [1001, 340] width 71 height 31
